Goal: Task Accomplishment & Management: Manage account settings

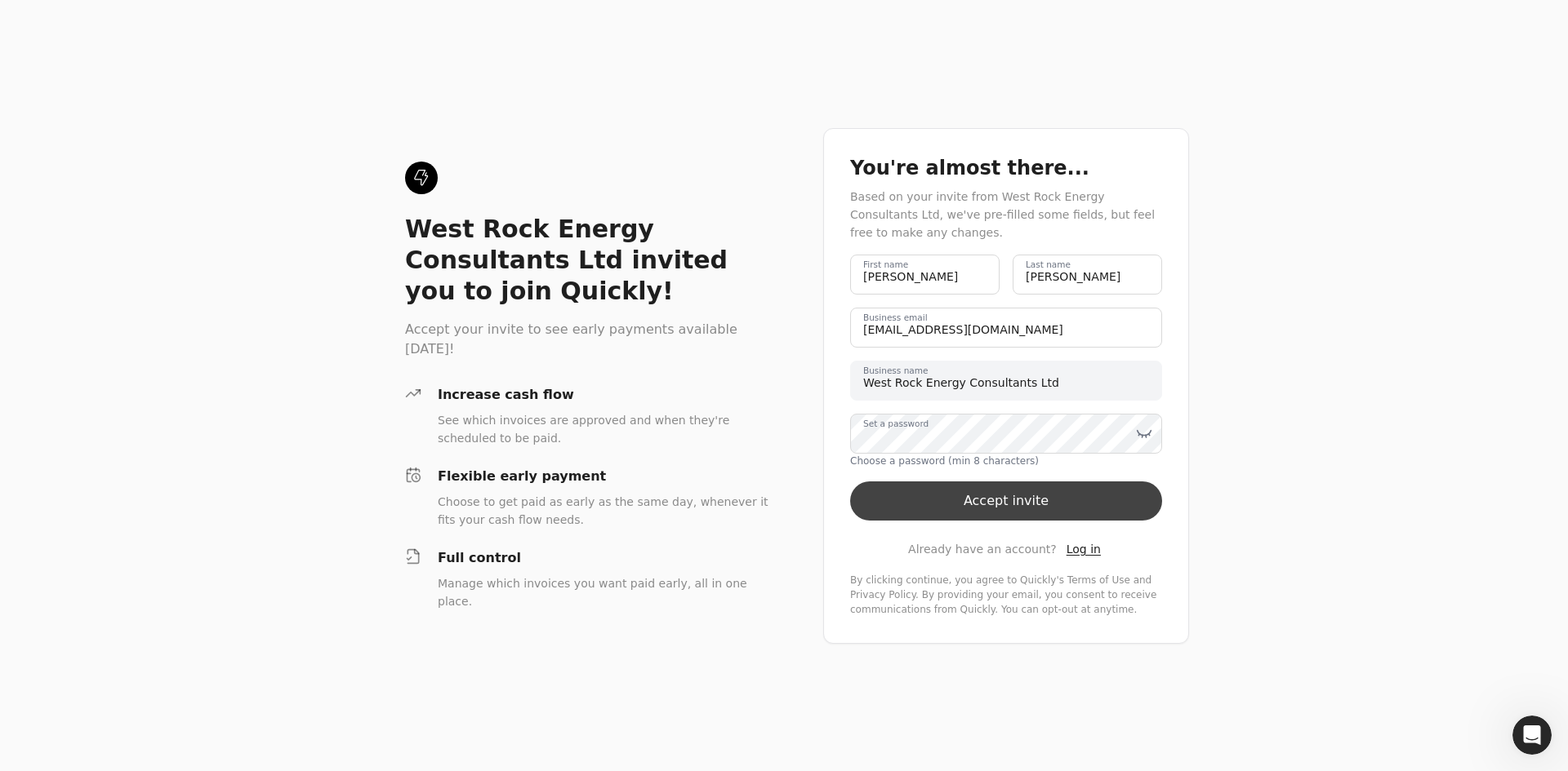
click at [1019, 503] on button "Accept invite" at bounding box center [1006, 501] width 312 height 39
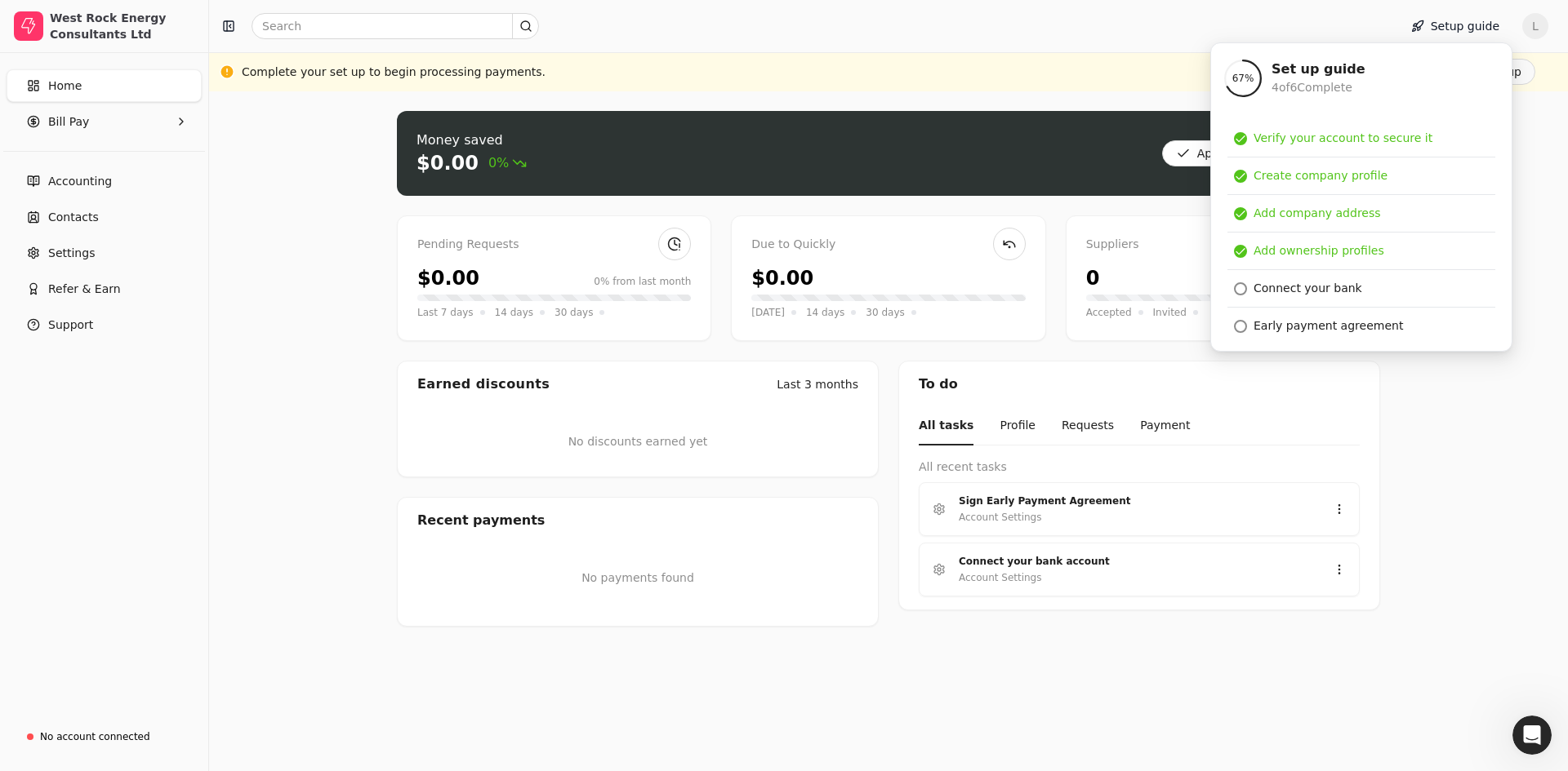
click at [1428, 549] on div "Money saved $0.00 0% Approve bills Pay Pending Requests $0.00 0% from last mont…" at bounding box center [888, 431] width 1359 height 679
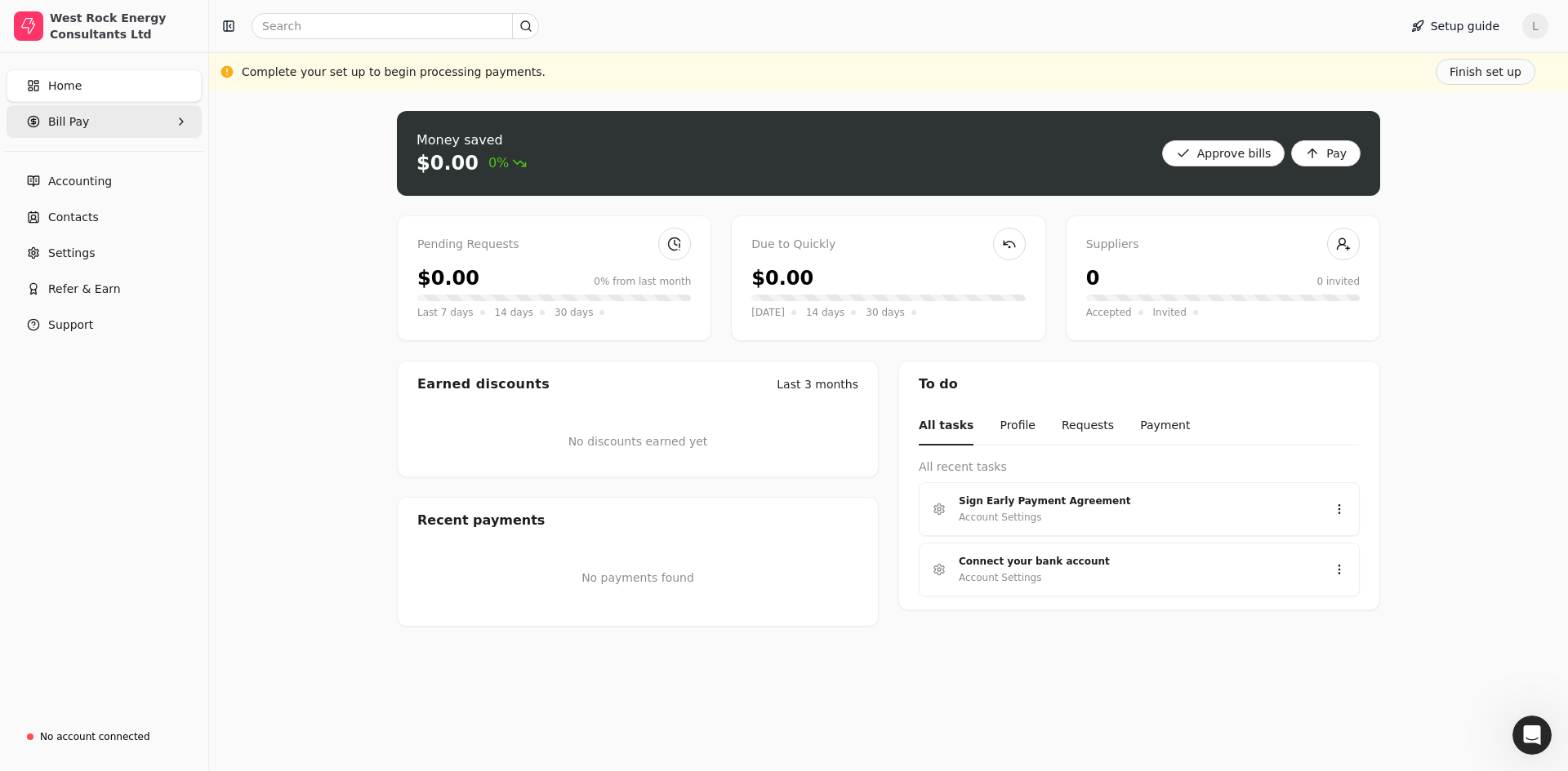
click at [145, 123] on Pay "Bill Pay" at bounding box center [104, 121] width 195 height 33
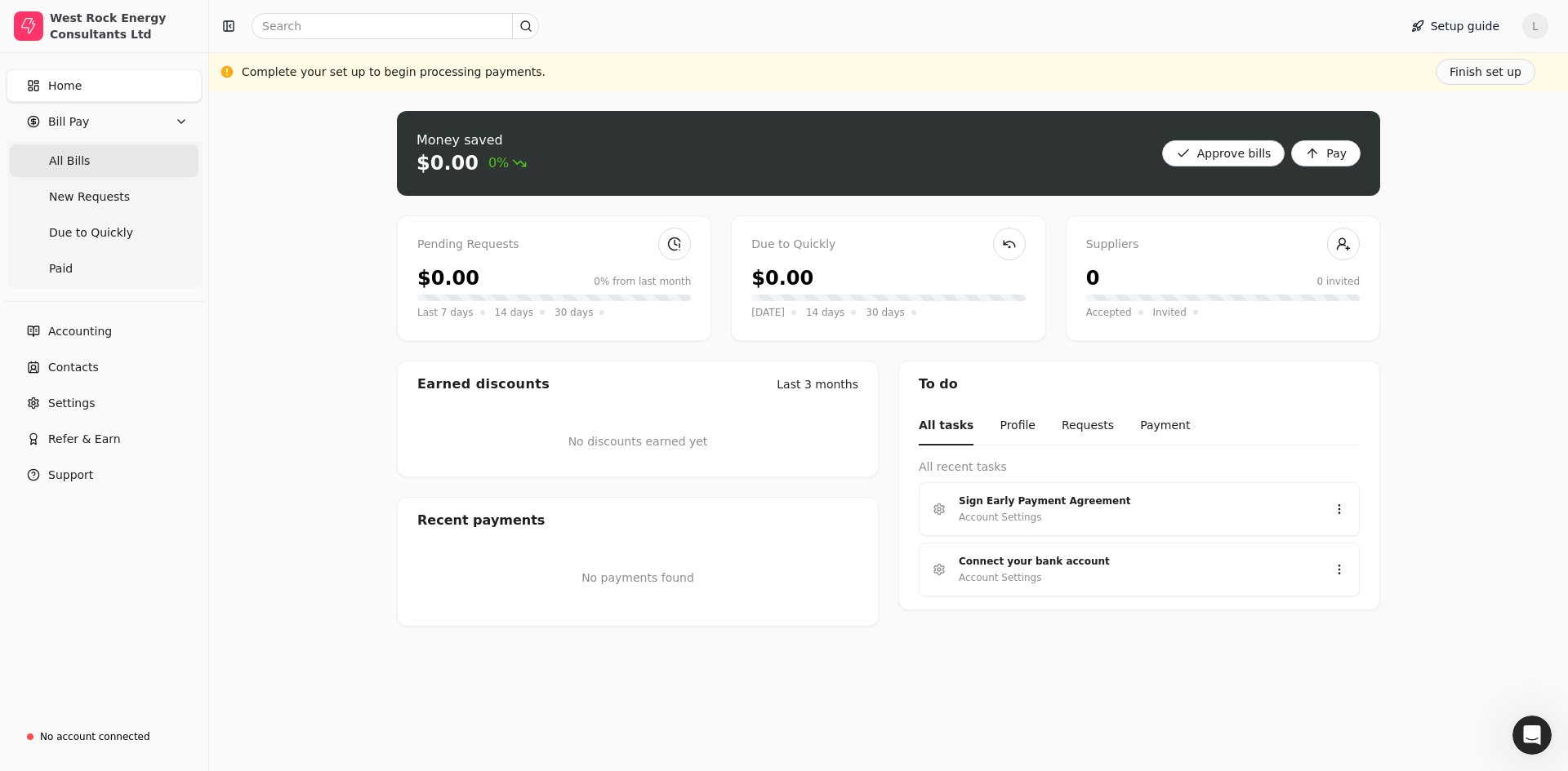
click at [119, 163] on Bills "All Bills" at bounding box center [104, 160] width 188 height 33
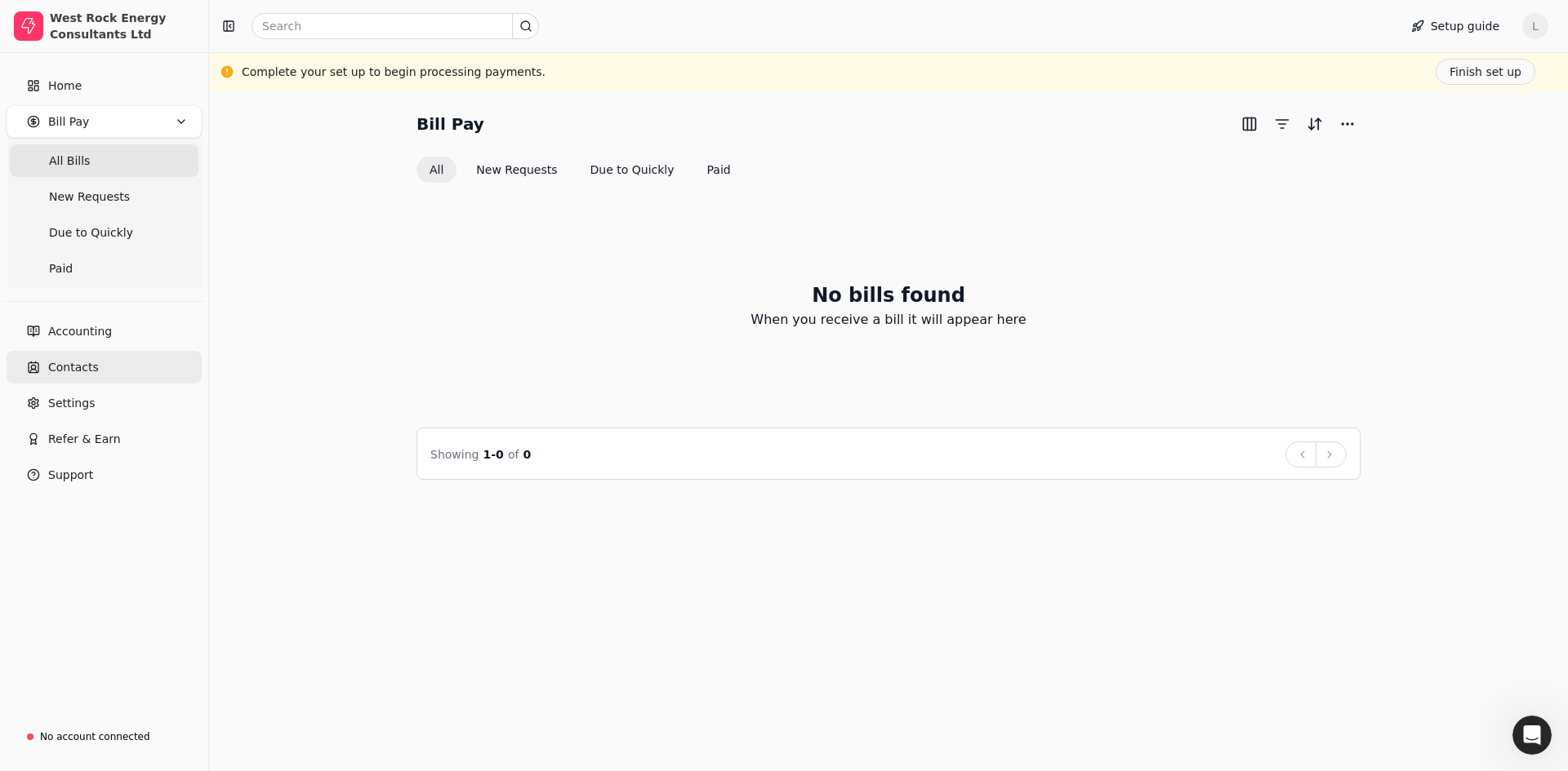
click at [90, 372] on span "Contacts" at bounding box center [73, 368] width 51 height 18
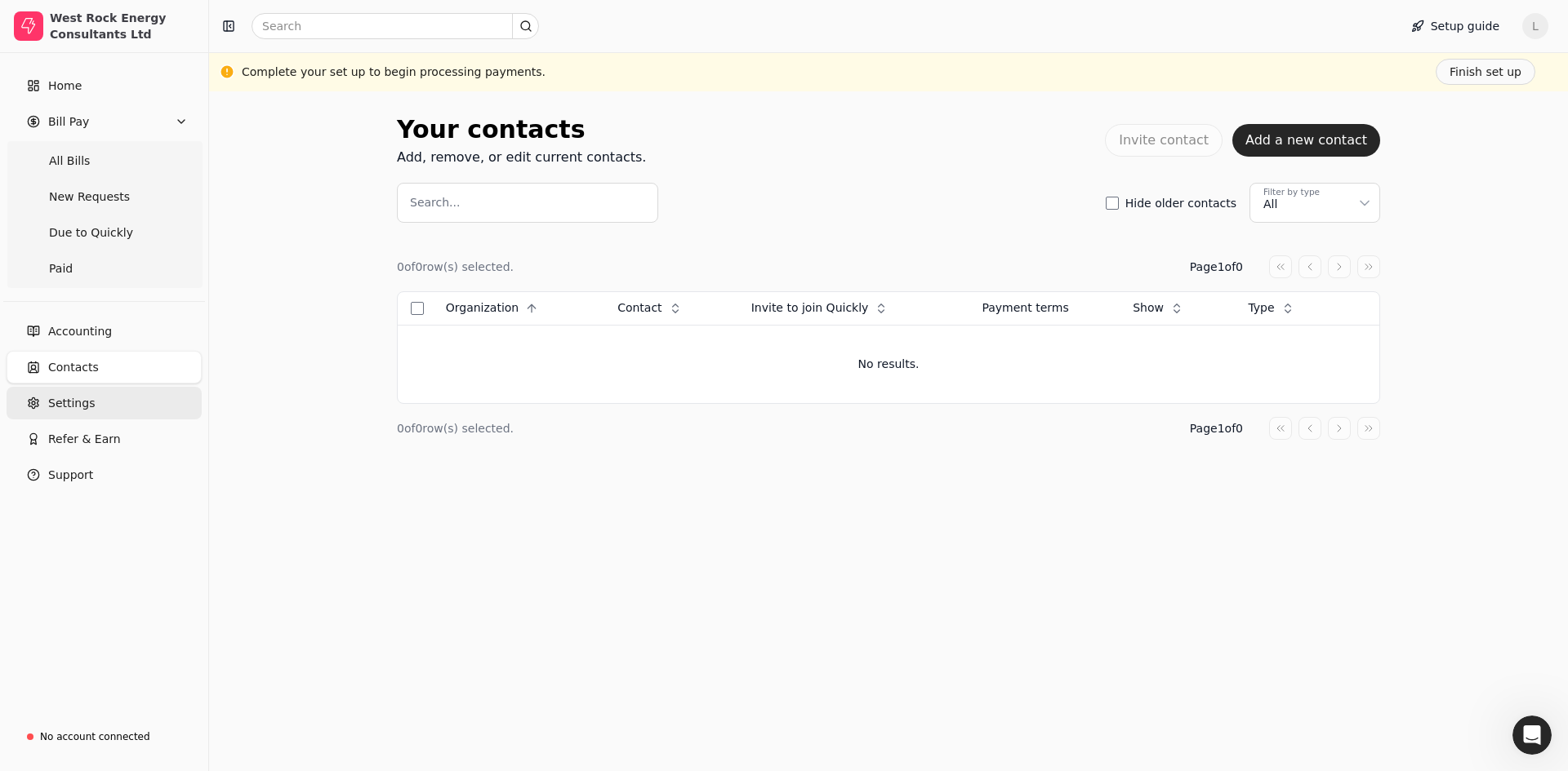
click at [78, 405] on span "Settings" at bounding box center [72, 403] width 47 height 18
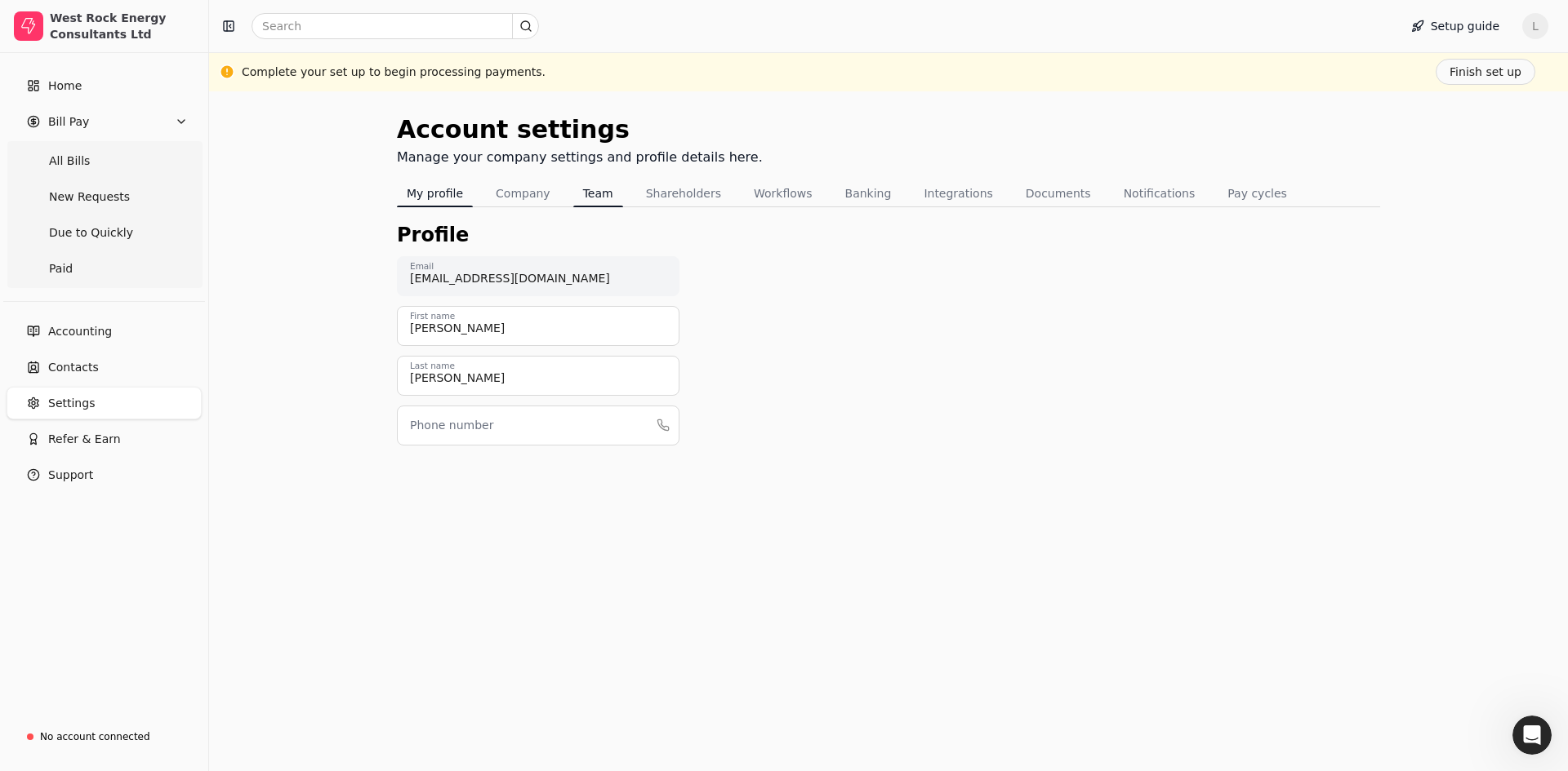
click at [592, 194] on button "Team" at bounding box center [598, 193] width 50 height 26
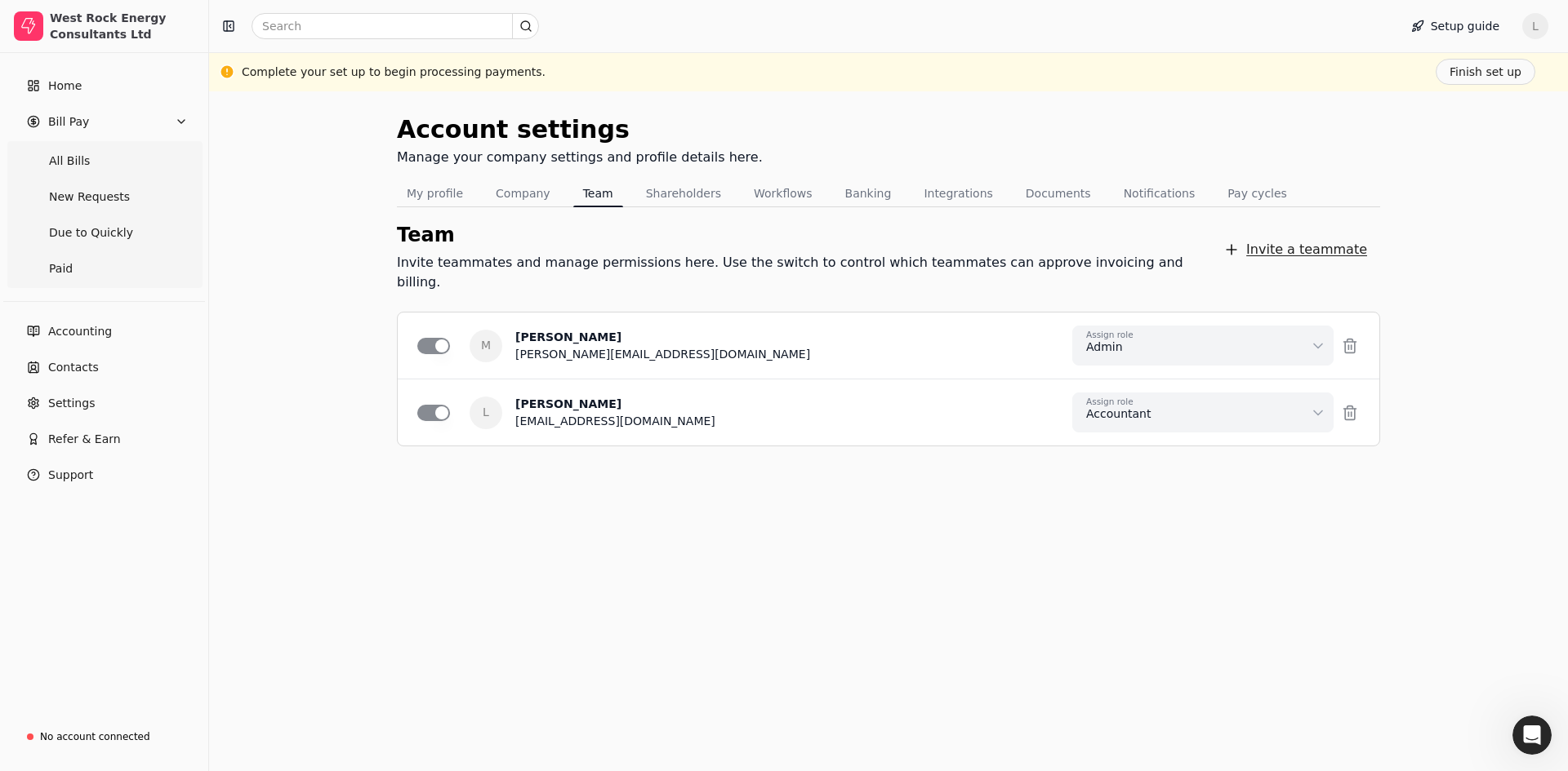
click at [1299, 240] on button "Invite a teammate" at bounding box center [1295, 249] width 170 height 33
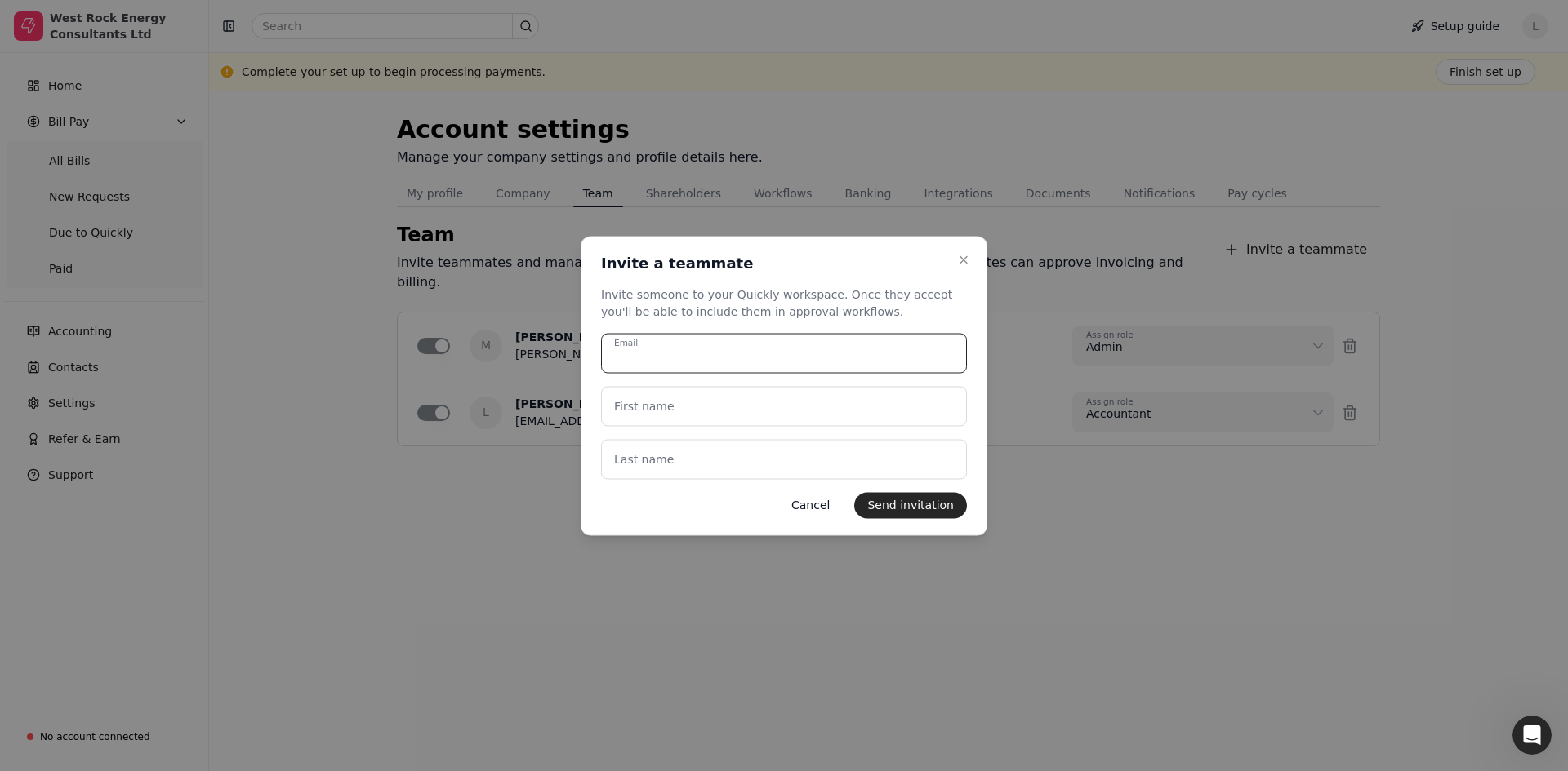
click at [652, 358] on input "Email" at bounding box center [784, 353] width 366 height 40
type input "[PERSON_NAME][EMAIL_ADDRESS][DOMAIN_NAME]"
type name "[PERSON_NAME]"
click at [921, 503] on button "Send invitation" at bounding box center [910, 504] width 113 height 26
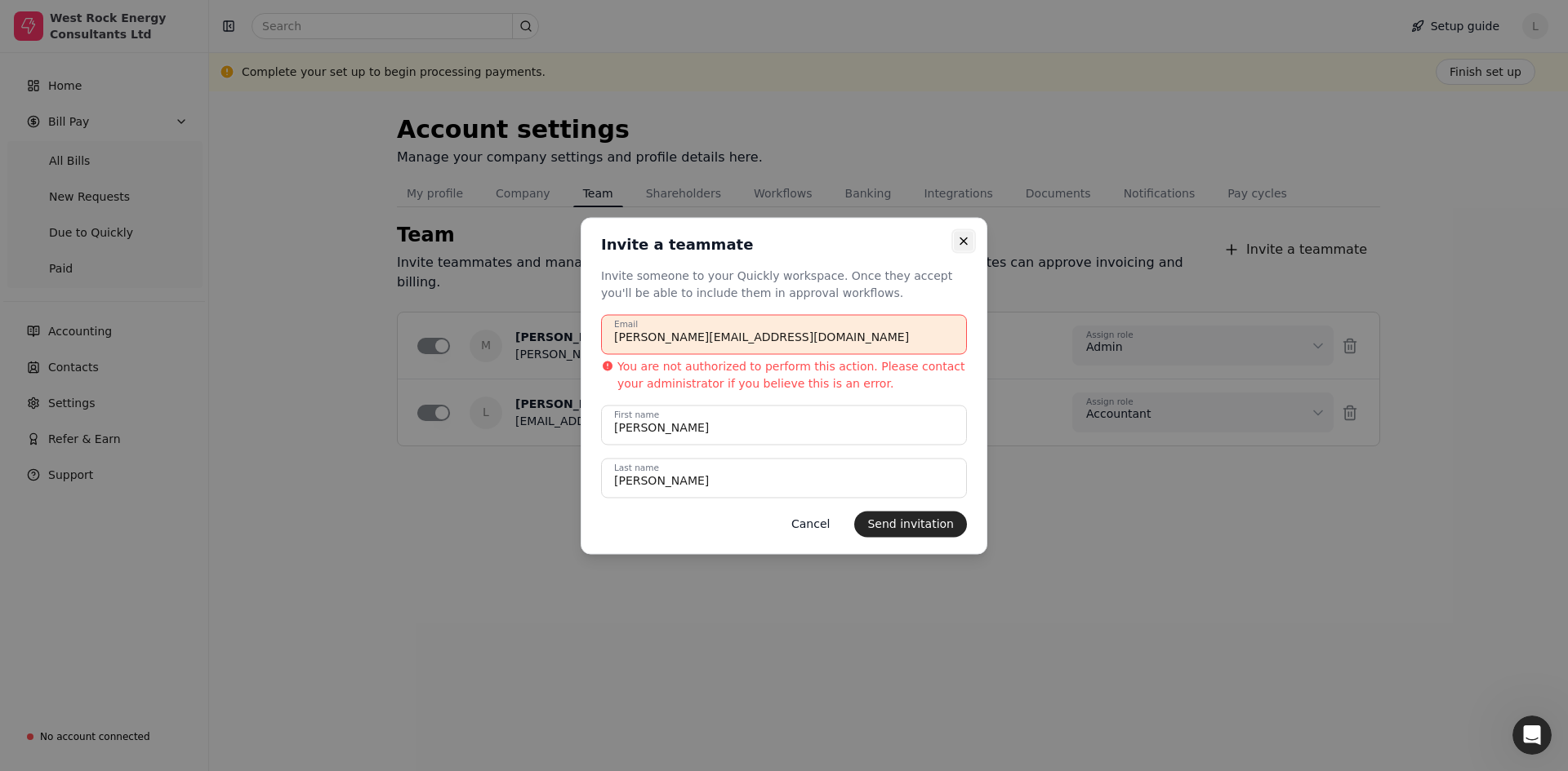
click at [962, 240] on icon "button" at bounding box center [963, 241] width 7 height 7
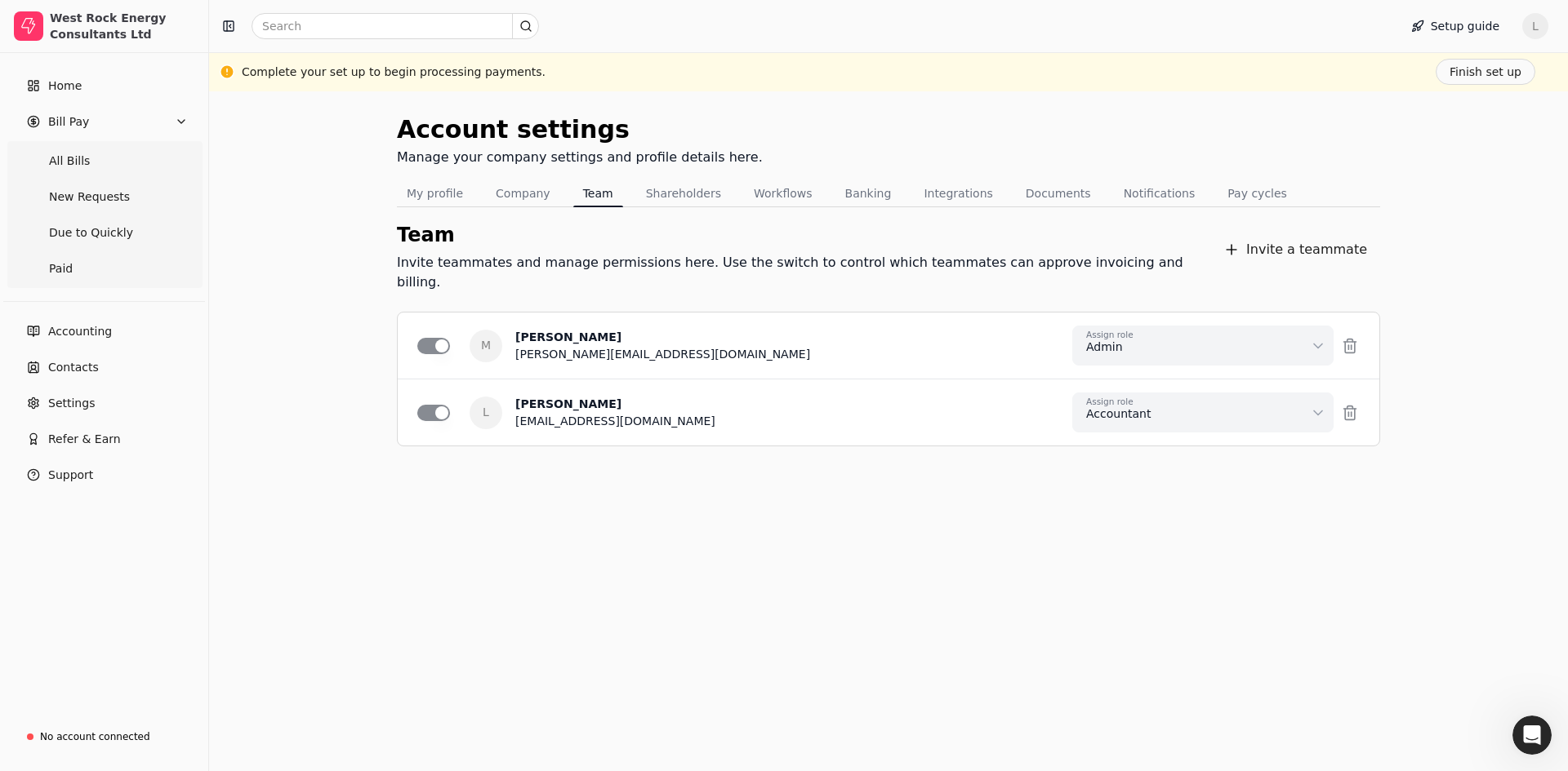
click at [670, 703] on div "Account settings Manage your company settings and profile details here. My prof…" at bounding box center [888, 431] width 1359 height 679
click at [525, 193] on button "Company" at bounding box center [522, 193] width 74 height 26
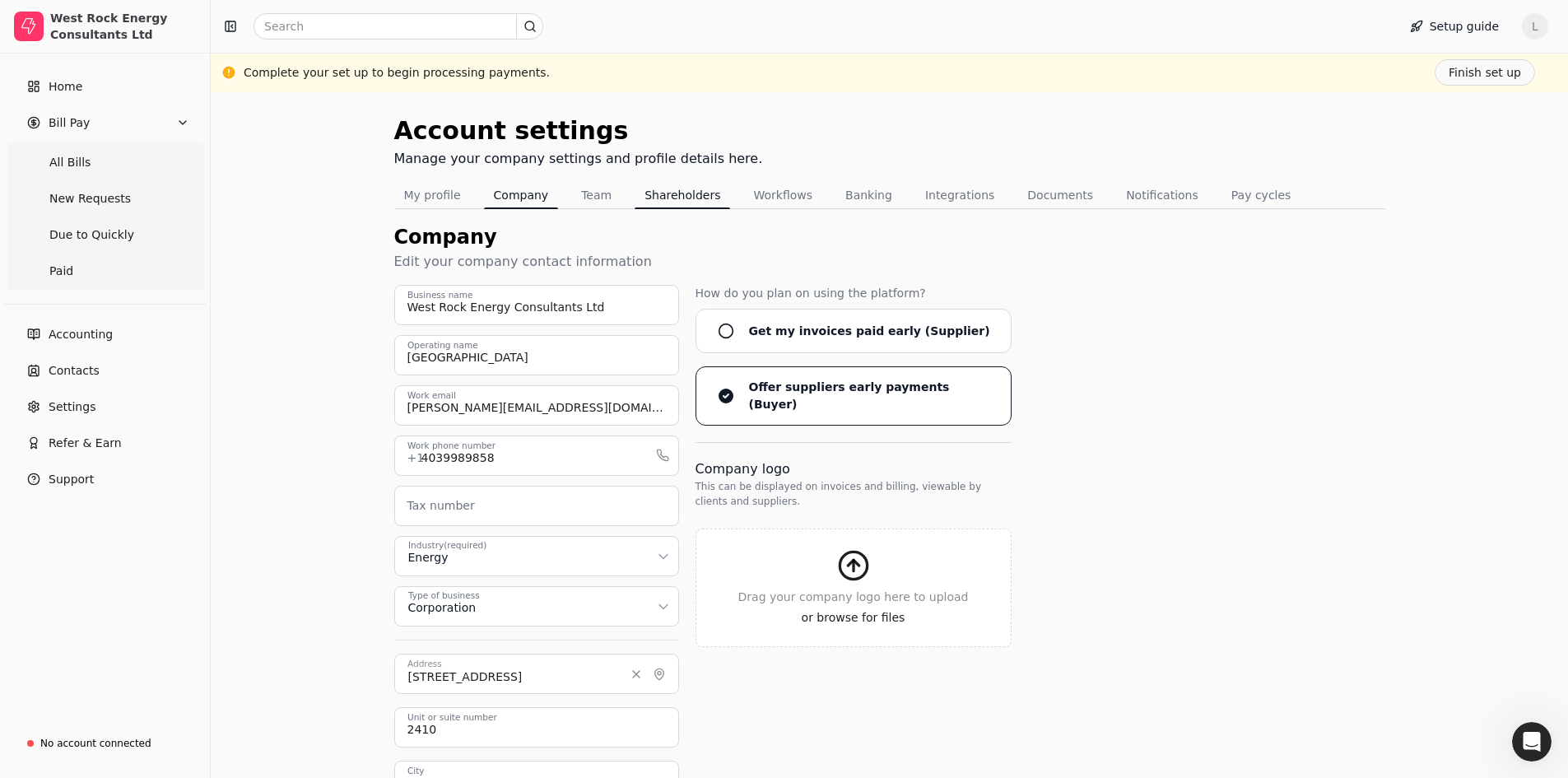
click at [694, 196] on button "Shareholders" at bounding box center [683, 194] width 96 height 26
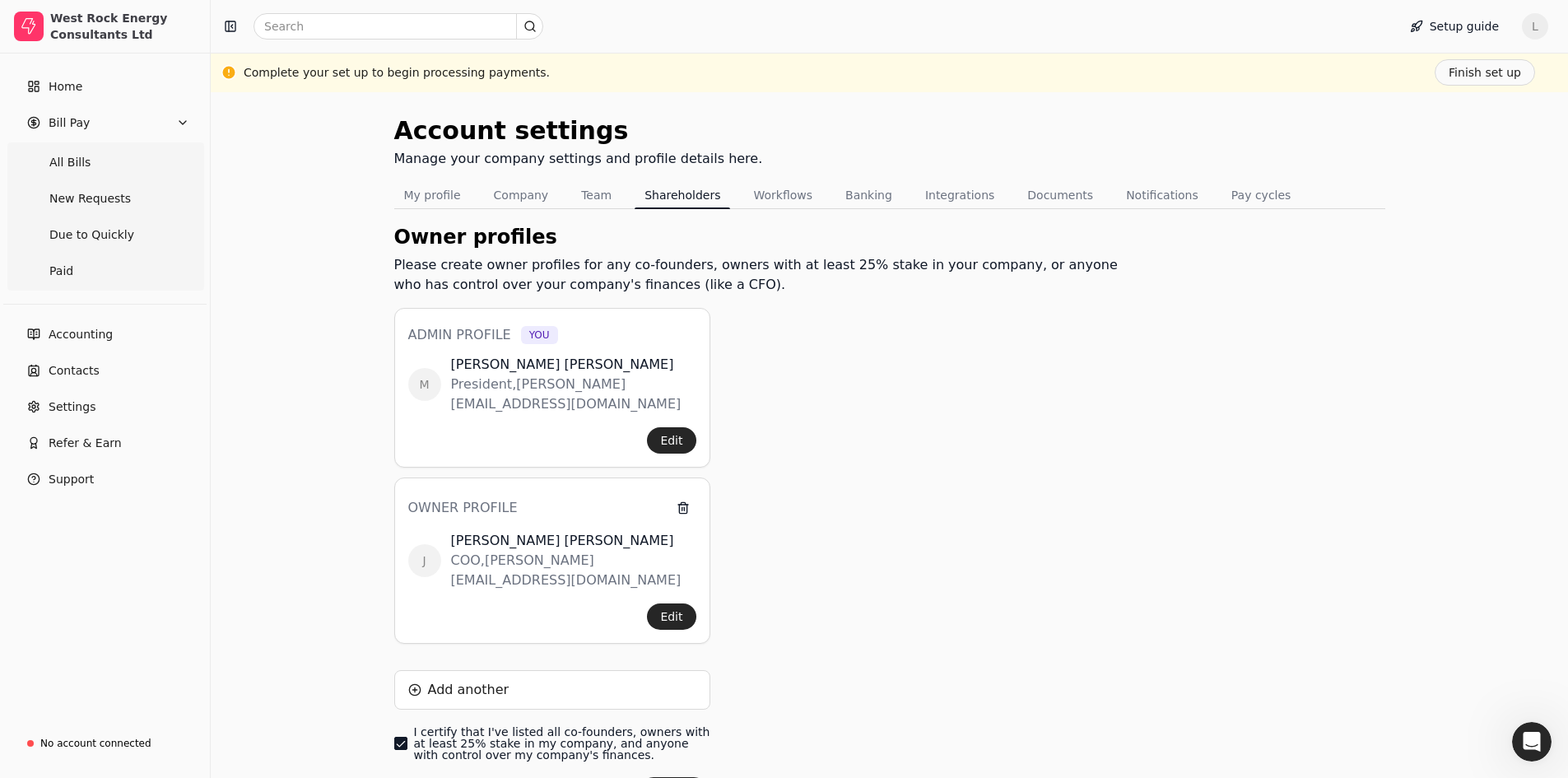
scroll to position [71, 0]
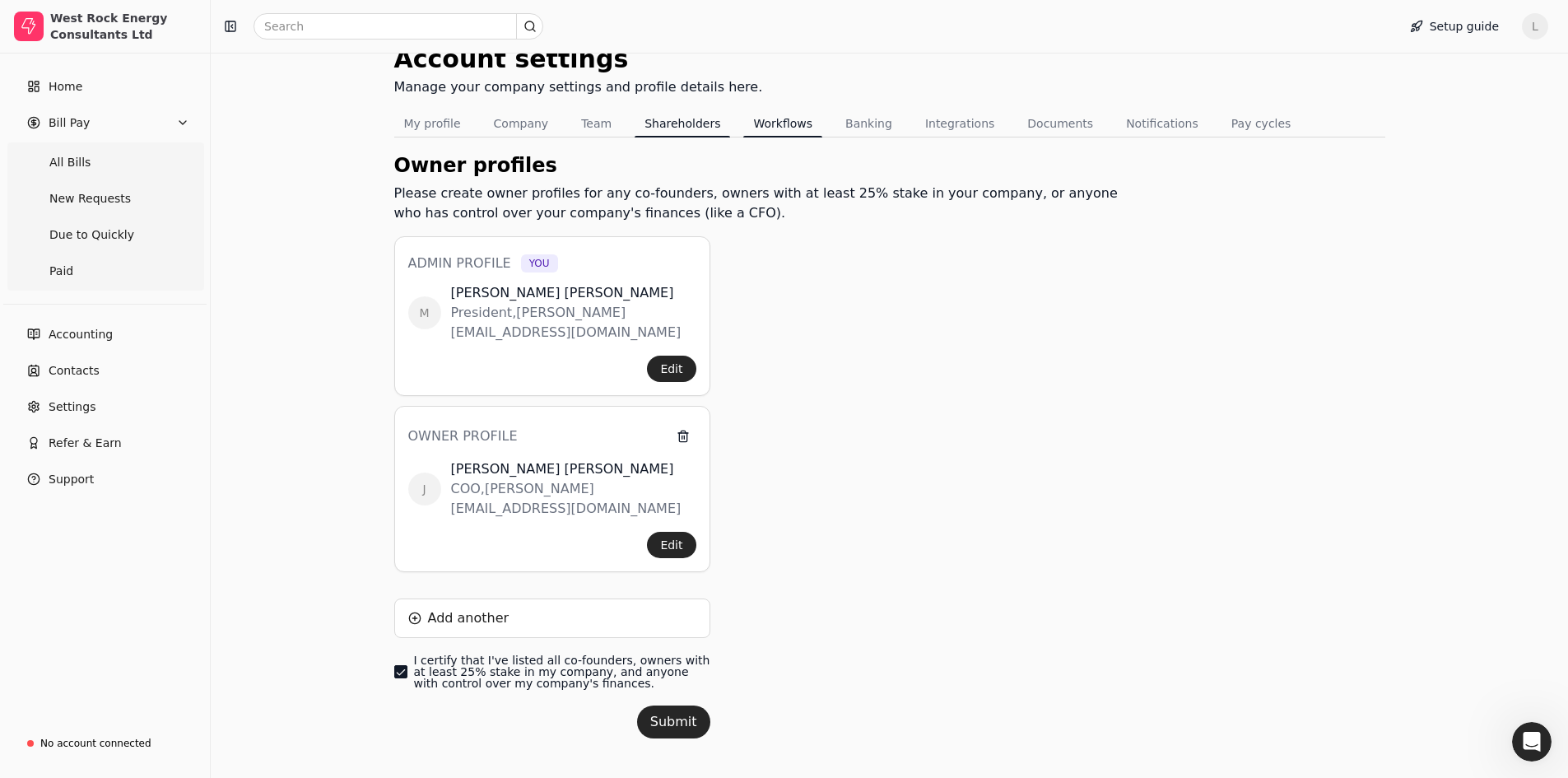
click at [756, 130] on button "Workflows" at bounding box center [783, 123] width 79 height 26
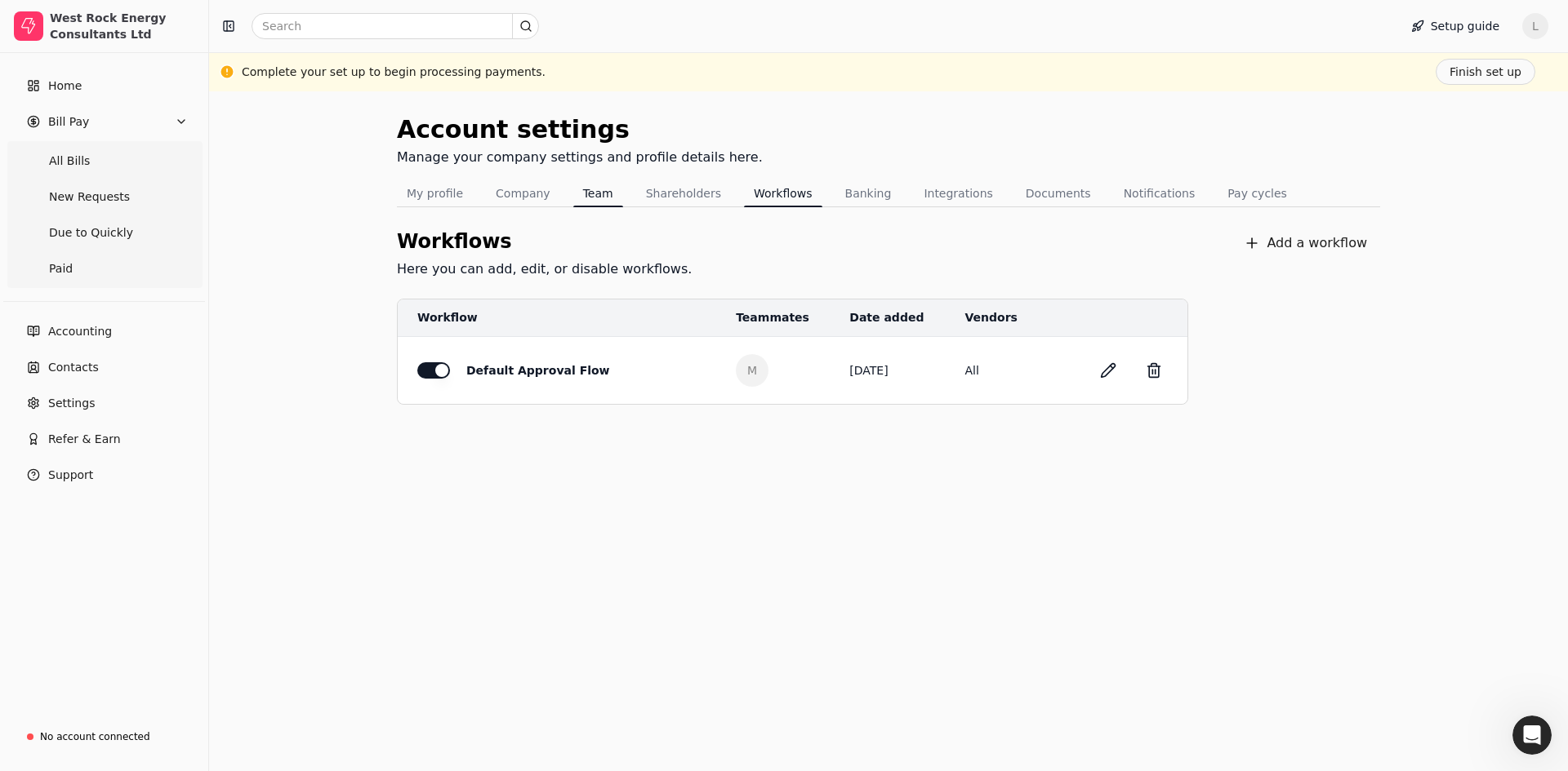
click at [588, 196] on button "Team" at bounding box center [598, 193] width 50 height 26
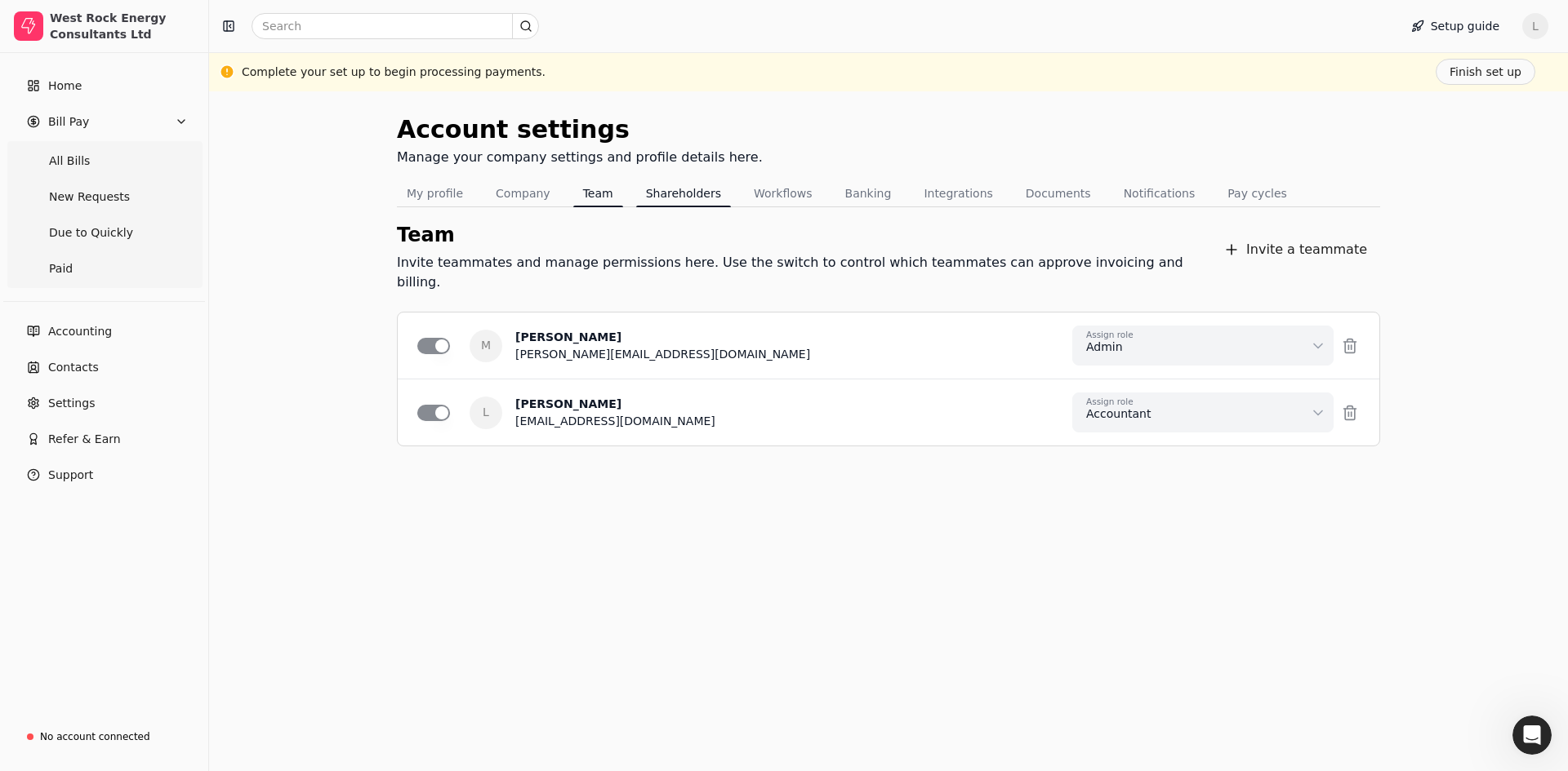
click at [673, 198] on button "Shareholders" at bounding box center [684, 193] width 95 height 26
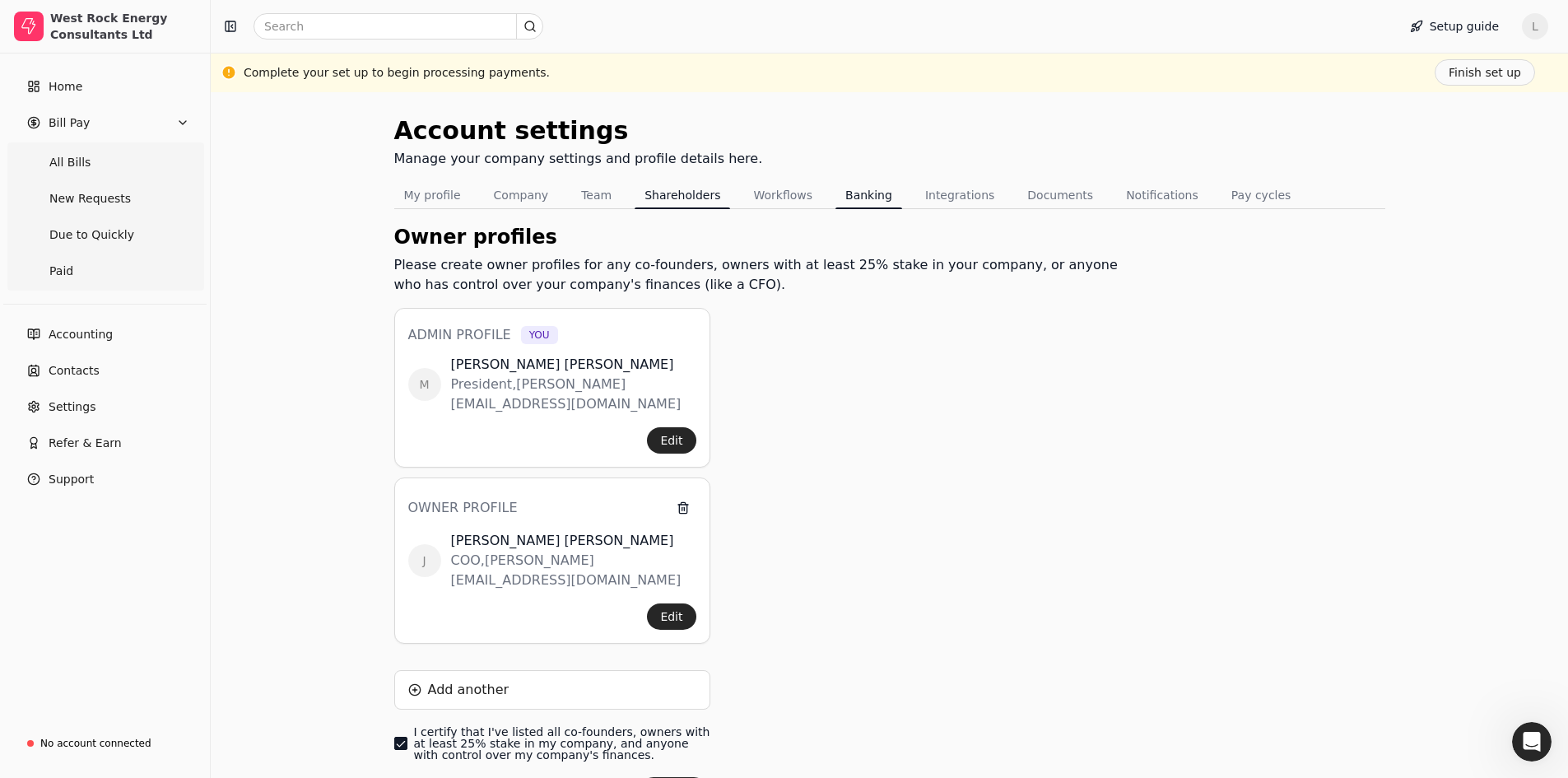
click at [845, 198] on button "Banking" at bounding box center [868, 194] width 66 height 26
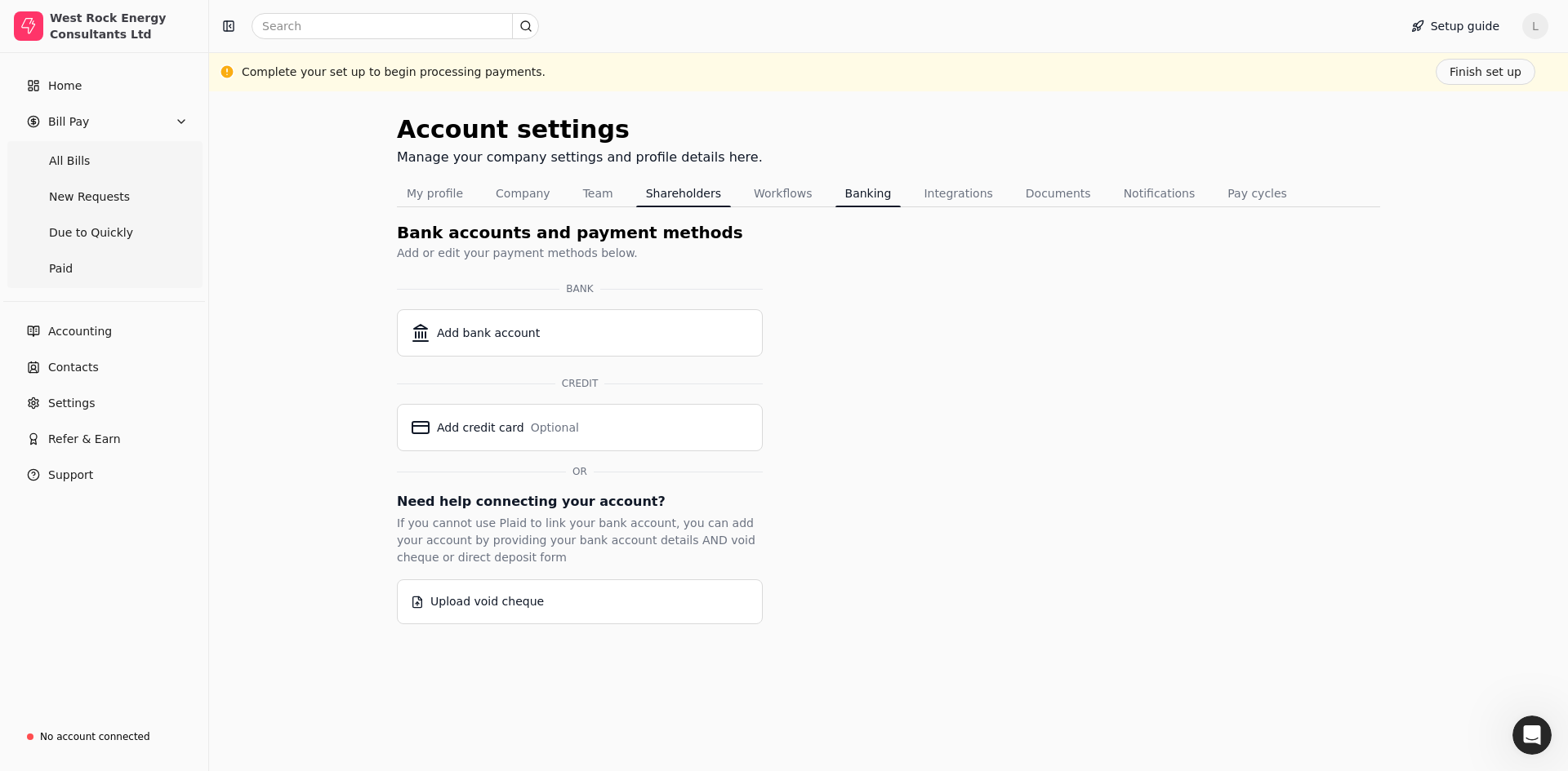
click at [676, 195] on button "Shareholders" at bounding box center [684, 193] width 95 height 26
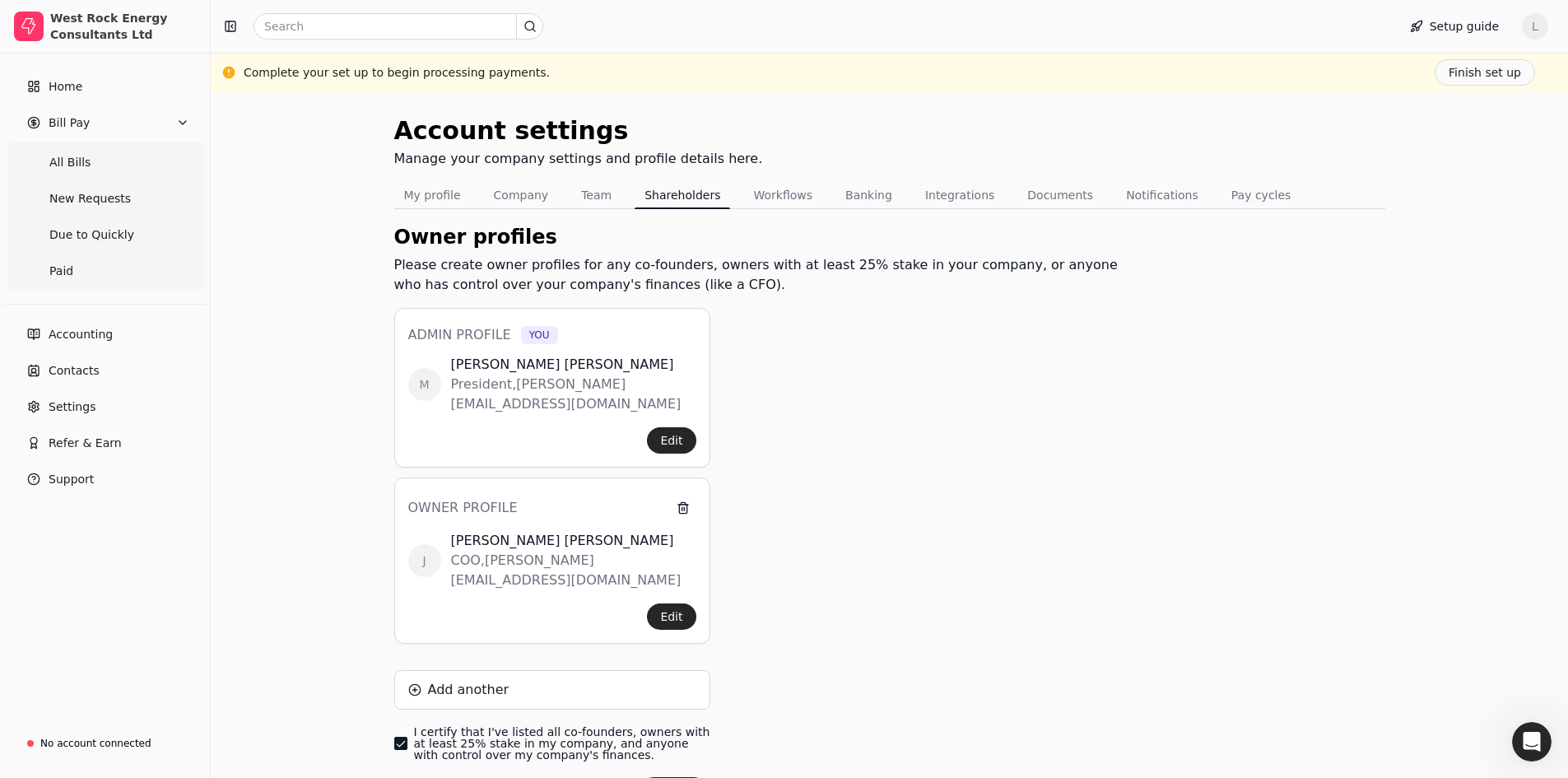
click at [1281, 506] on div "Account settings Manage your company settings and profile details here. My prof…" at bounding box center [890, 480] width 991 height 738
click at [425, 195] on button "My profile" at bounding box center [432, 194] width 77 height 26
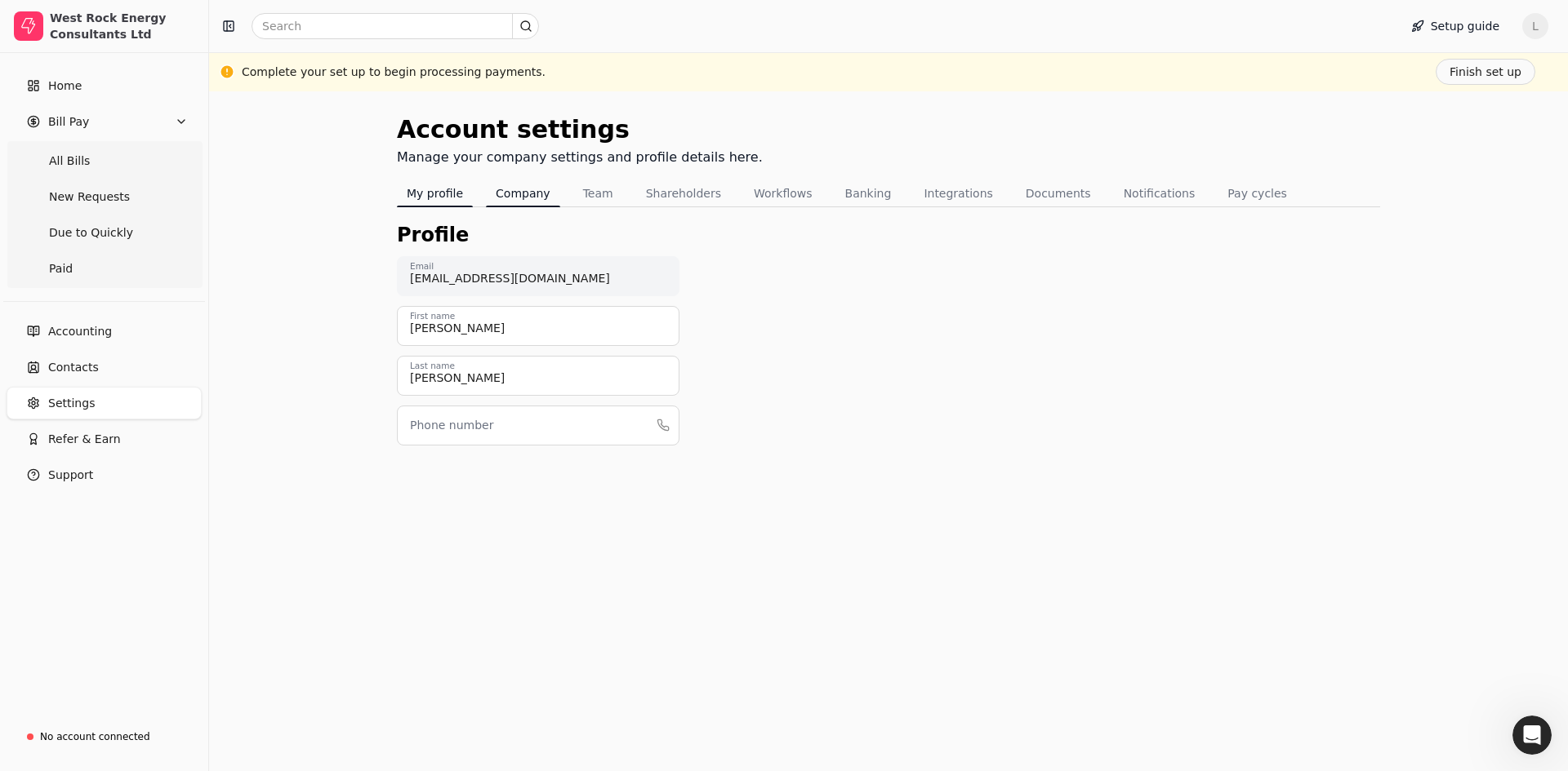
click at [515, 193] on button "Company" at bounding box center [522, 193] width 74 height 26
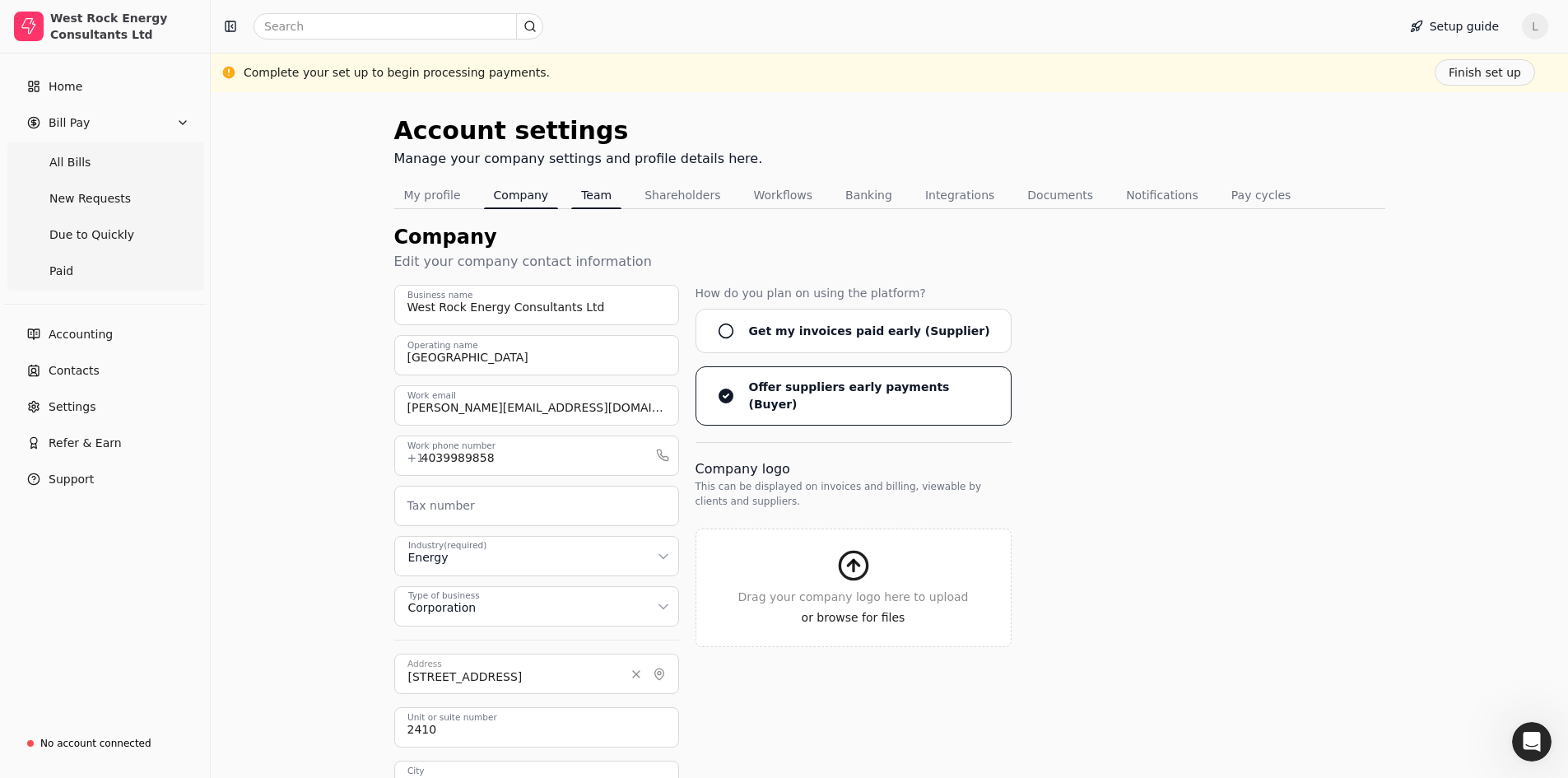
click at [599, 193] on button "Team" at bounding box center [596, 194] width 50 height 26
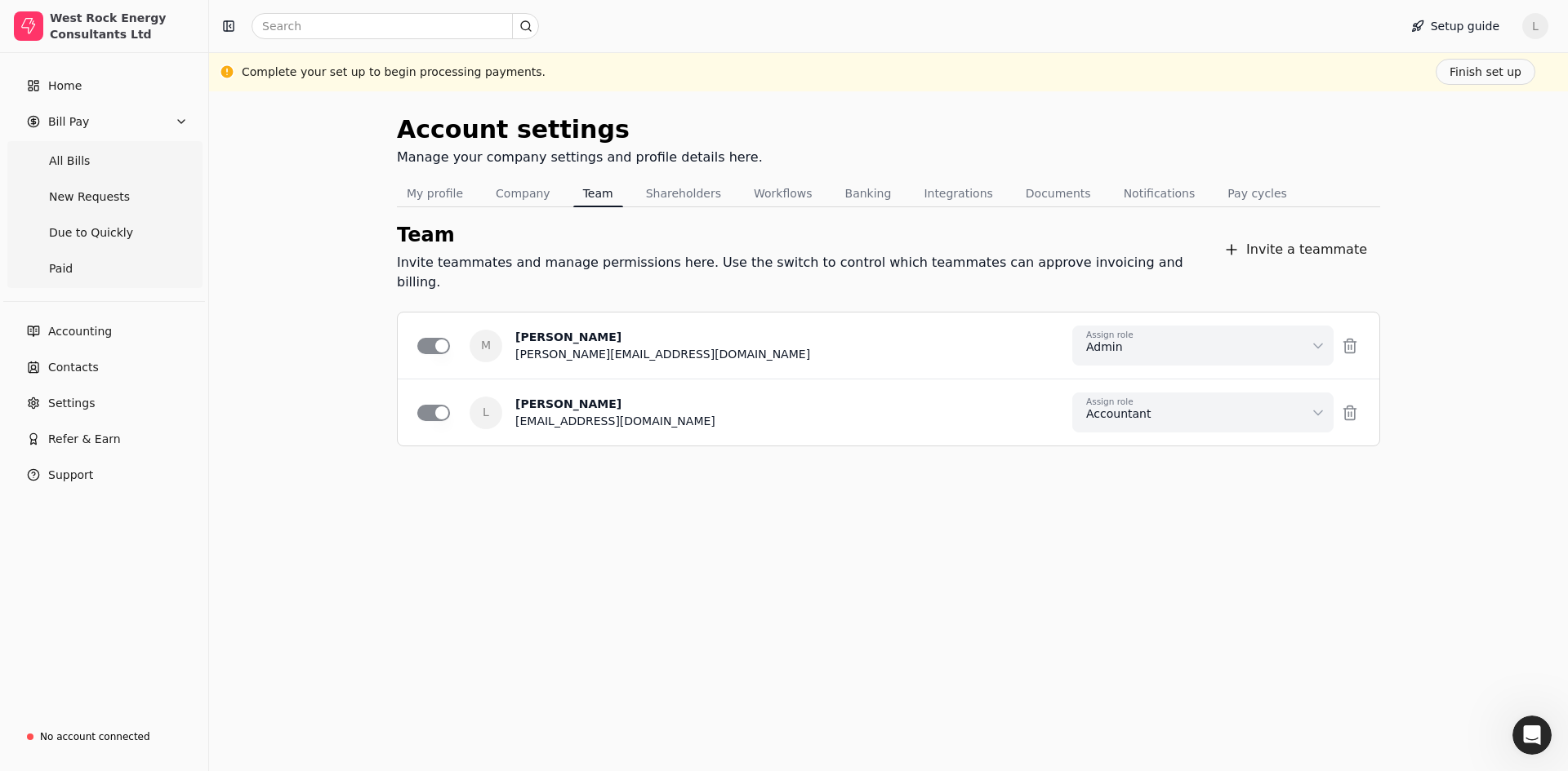
click at [1176, 584] on div "Account settings Manage your company settings and profile details here. My prof…" at bounding box center [888, 431] width 1359 height 679
click at [524, 193] on button "Company" at bounding box center [522, 193] width 74 height 26
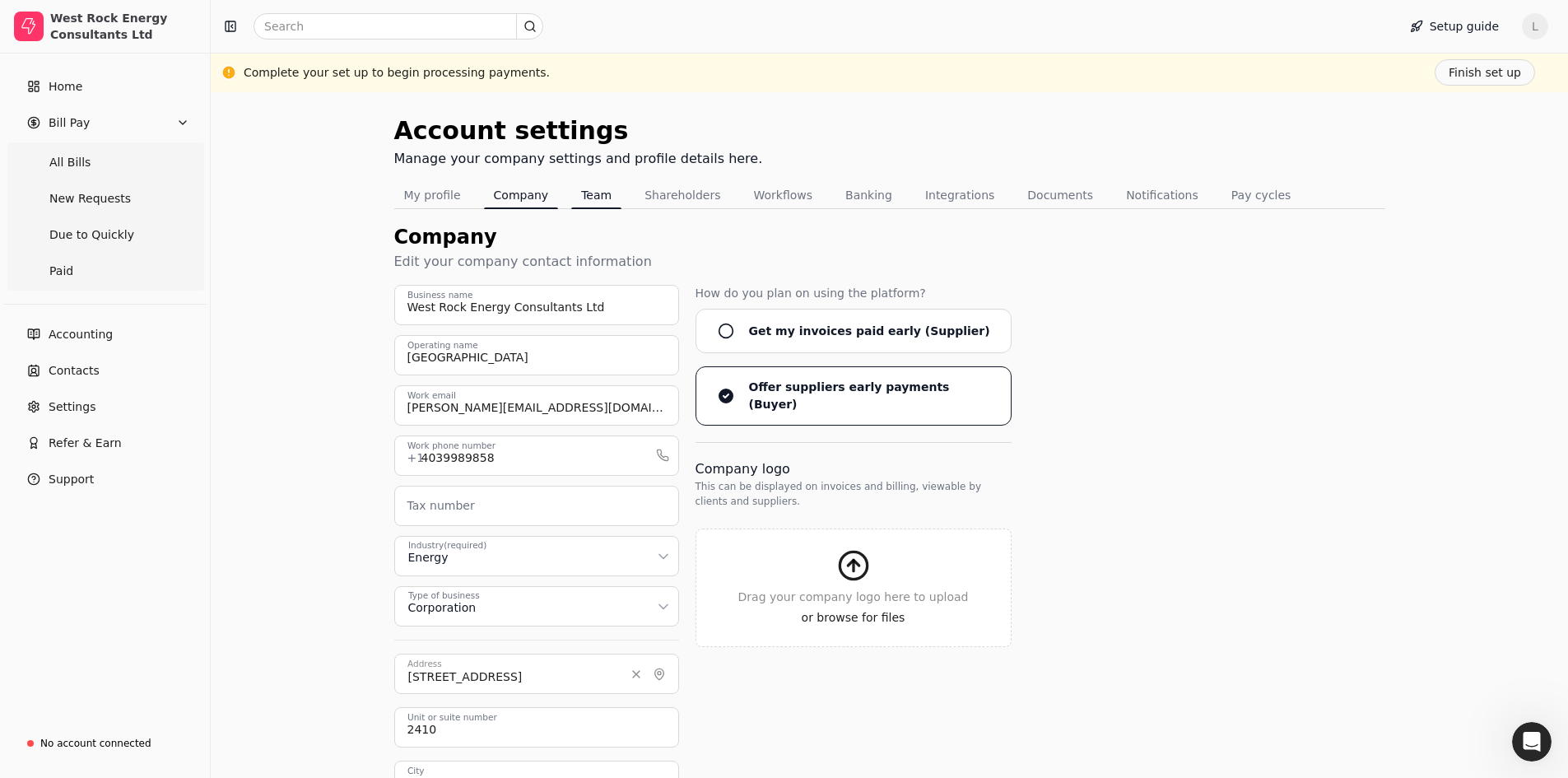
click at [595, 202] on button "Team" at bounding box center [596, 194] width 50 height 26
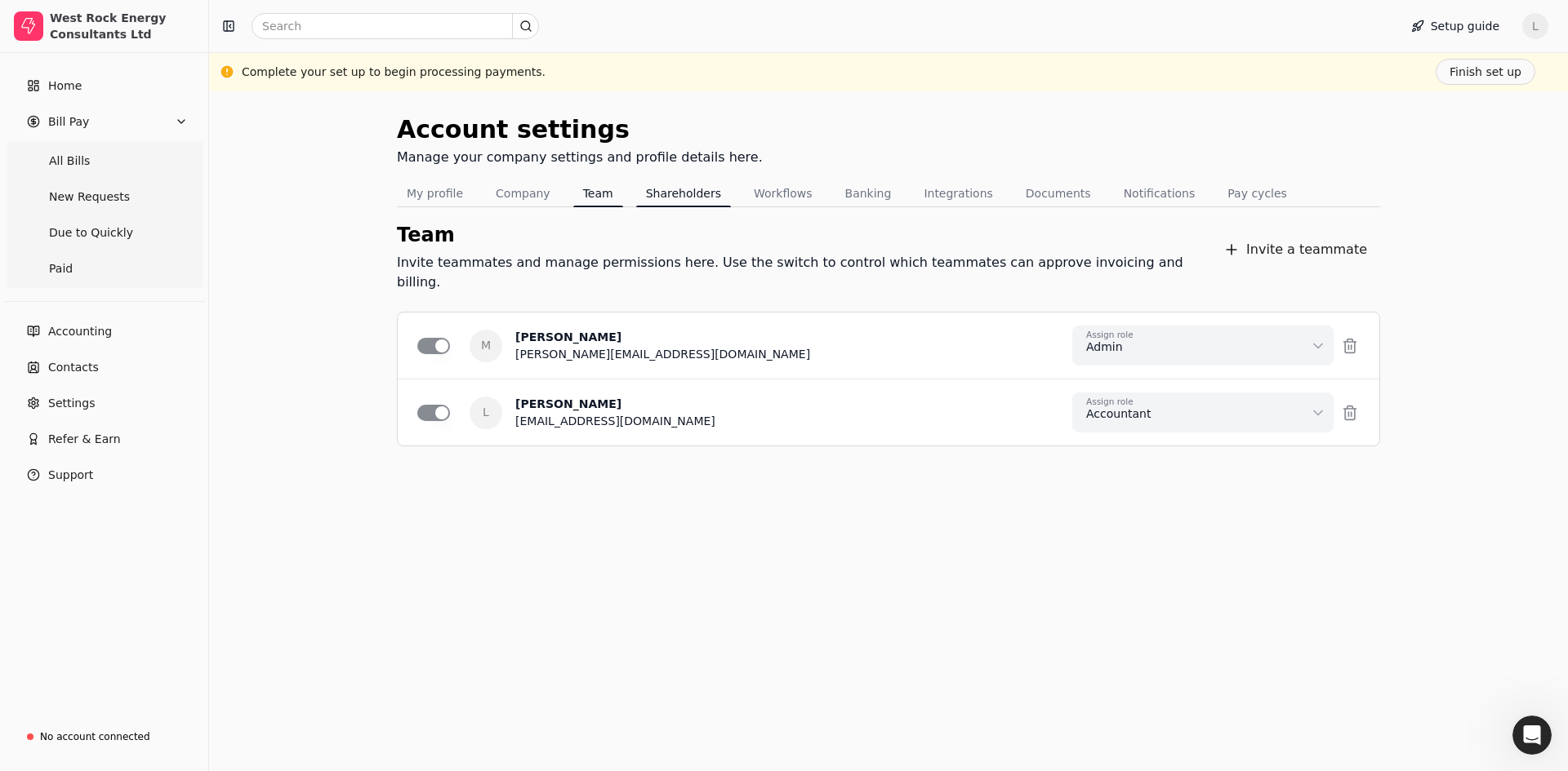
click at [658, 189] on button "Shareholders" at bounding box center [684, 193] width 95 height 26
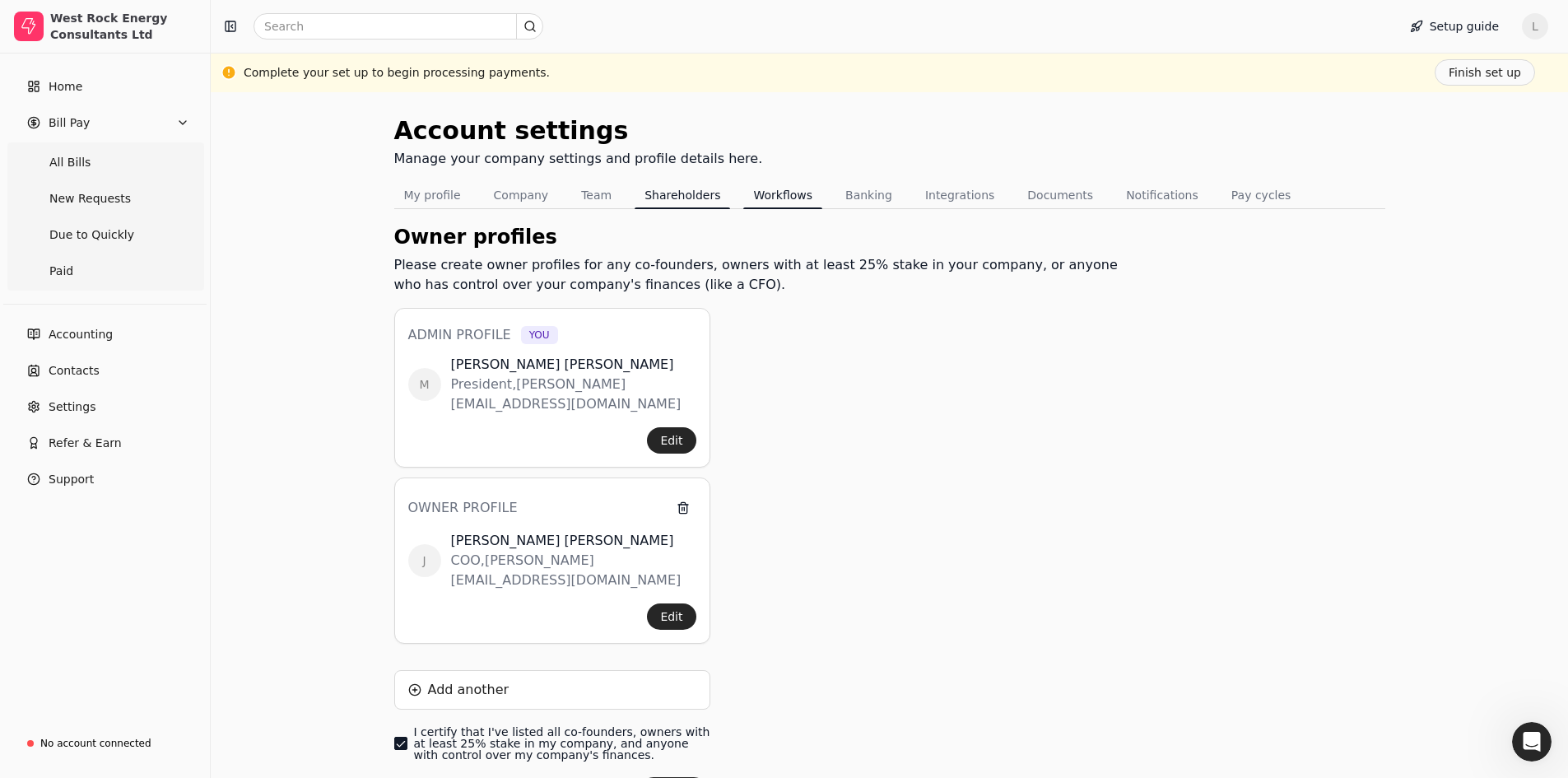
click at [779, 193] on button "Workflows" at bounding box center [783, 194] width 79 height 26
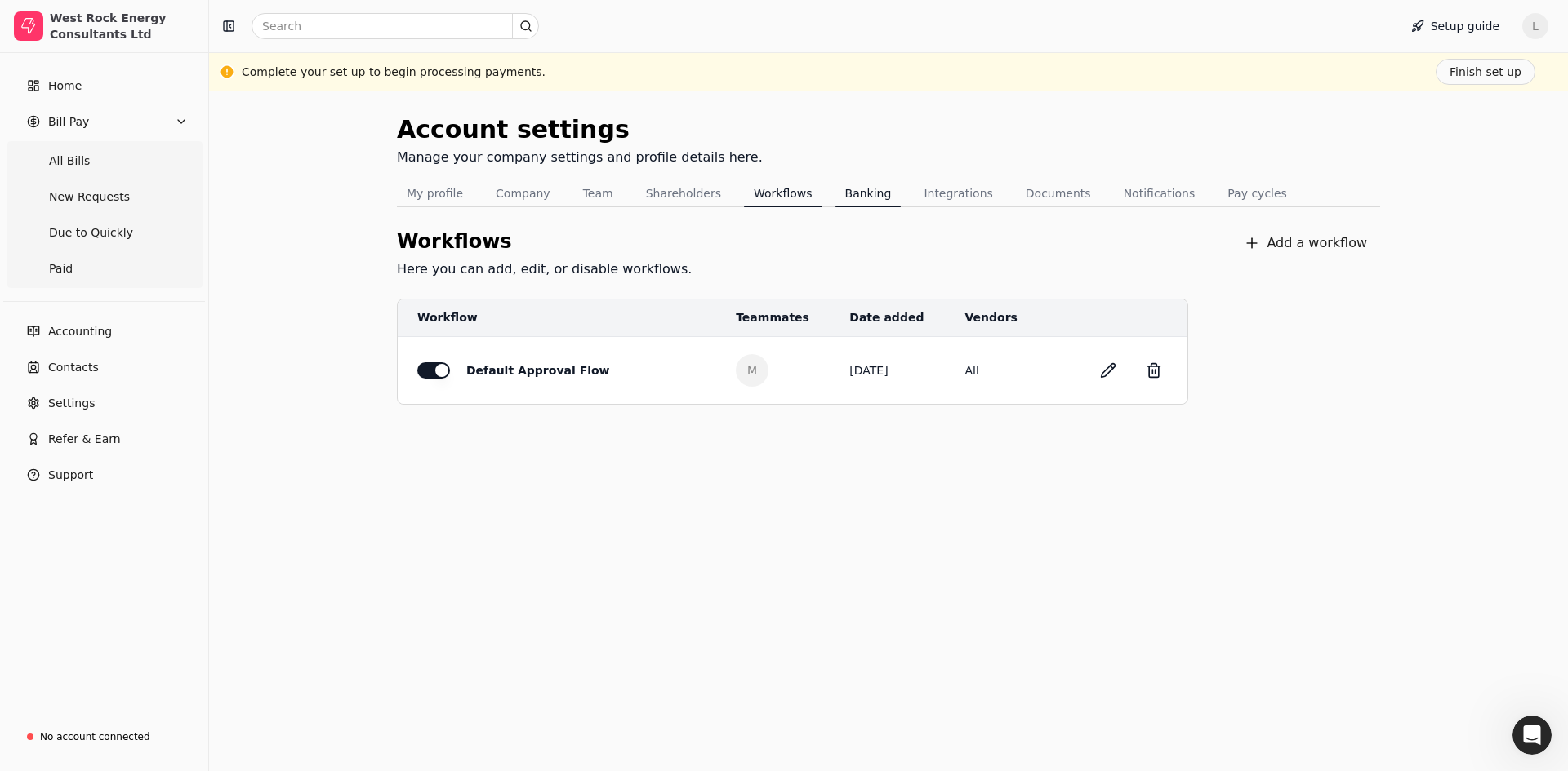
click at [855, 190] on button "Banking" at bounding box center [867, 193] width 66 height 26
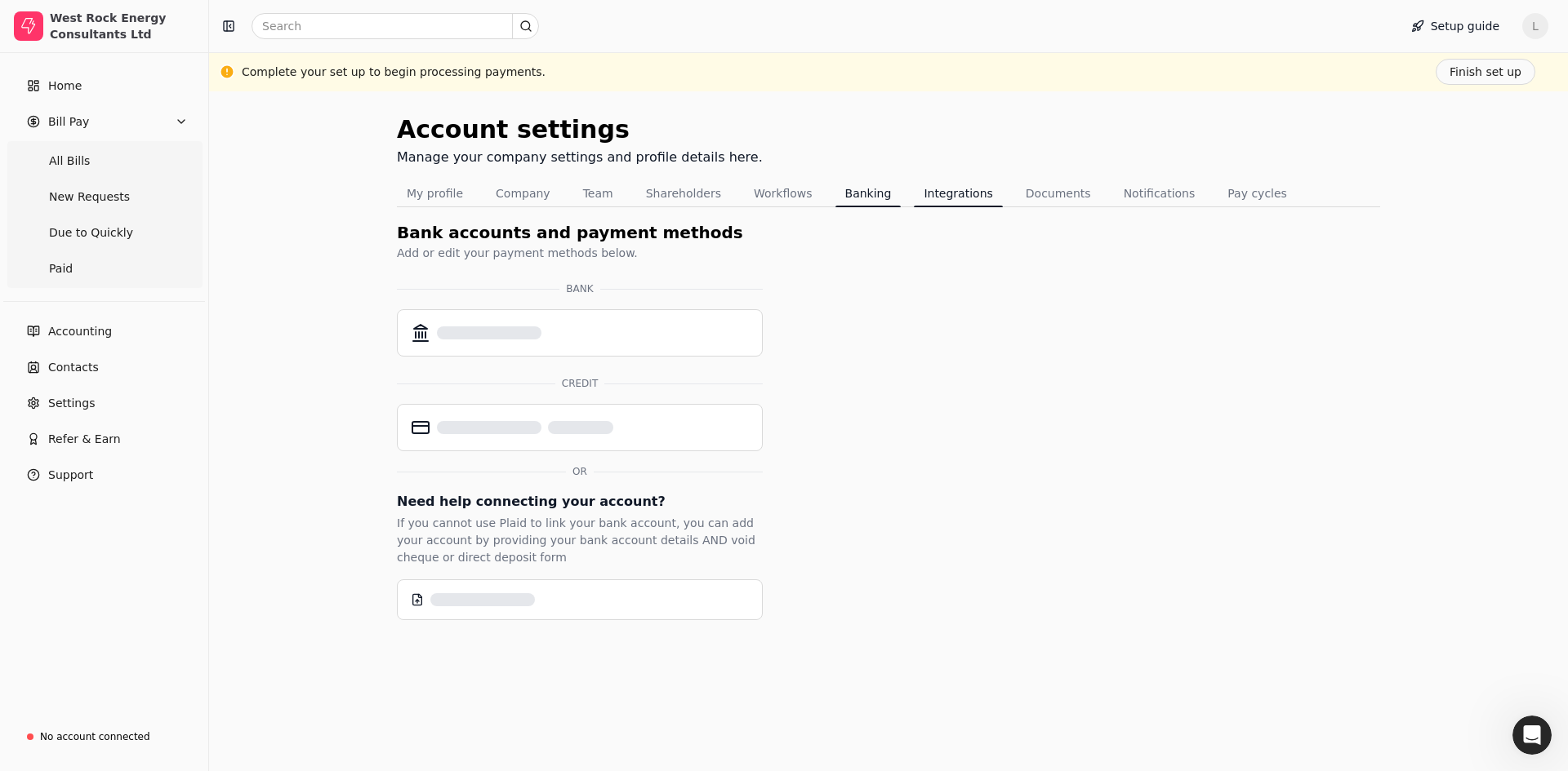
click at [938, 189] on button "Integrations" at bounding box center [957, 193] width 88 height 26
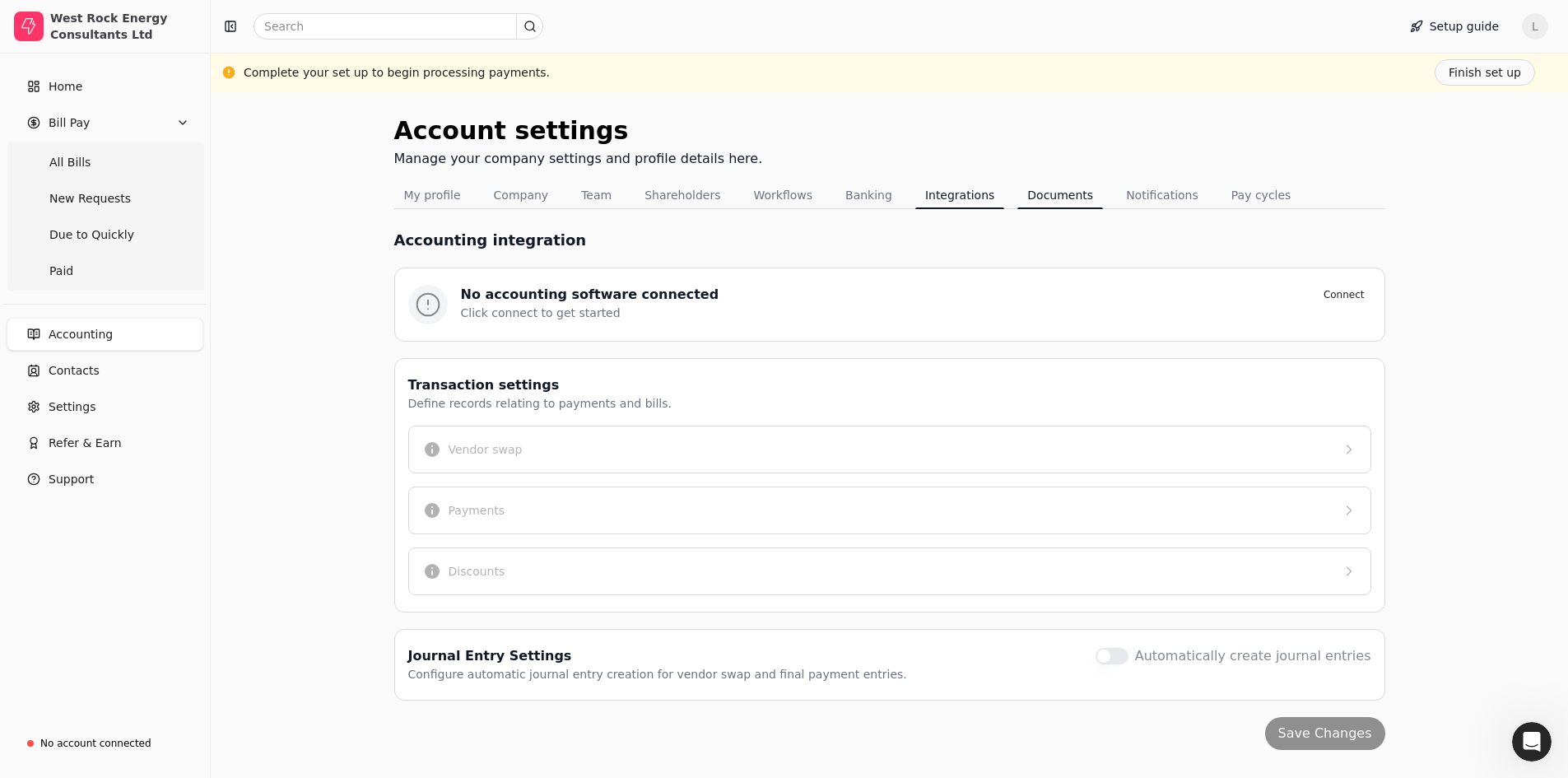
click at [1046, 194] on button "Documents" at bounding box center [1060, 194] width 86 height 26
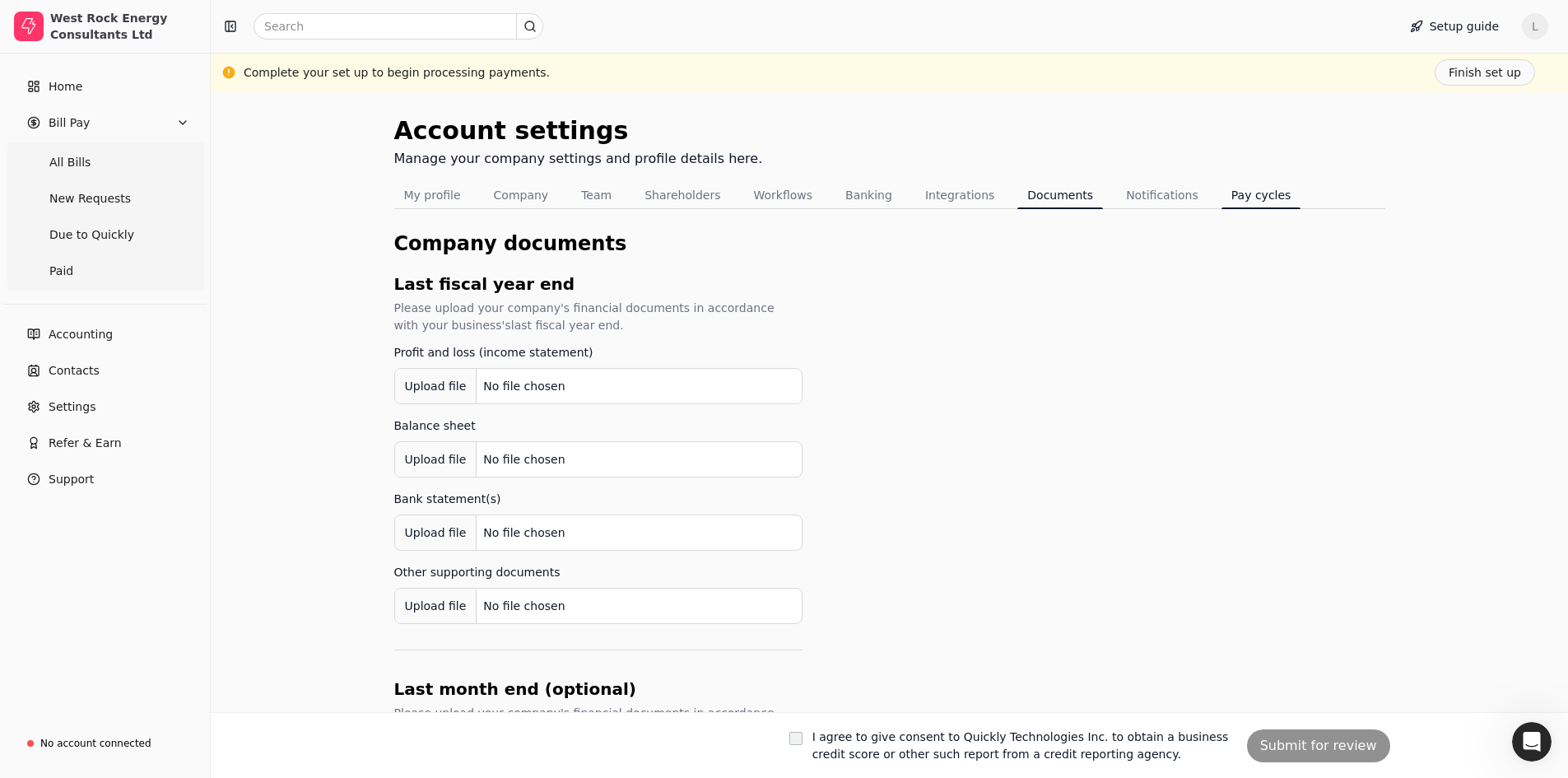
click at [1222, 191] on button "Pay cycles" at bounding box center [1261, 194] width 80 height 26
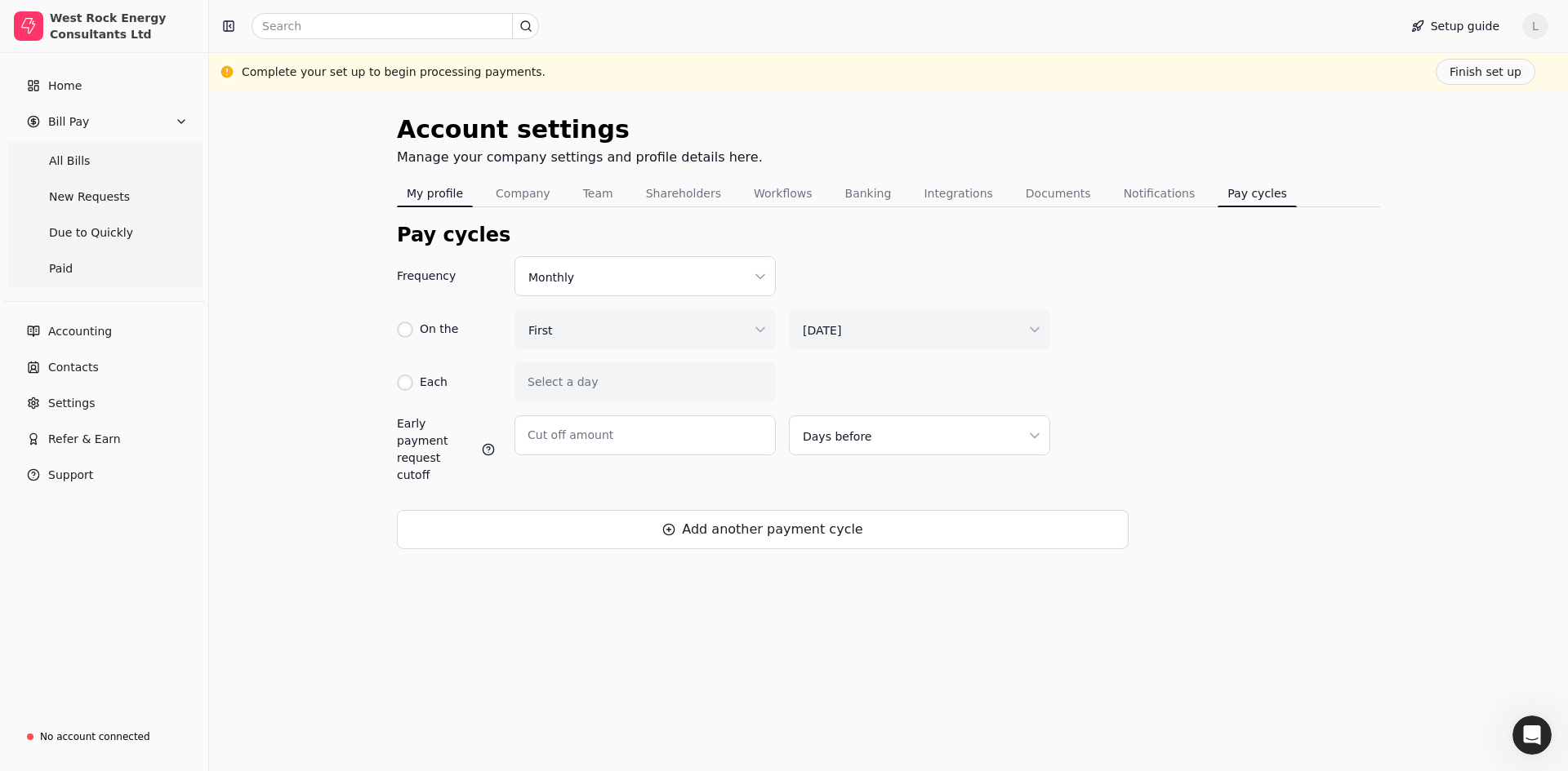
click at [440, 191] on button "My profile" at bounding box center [435, 193] width 76 height 26
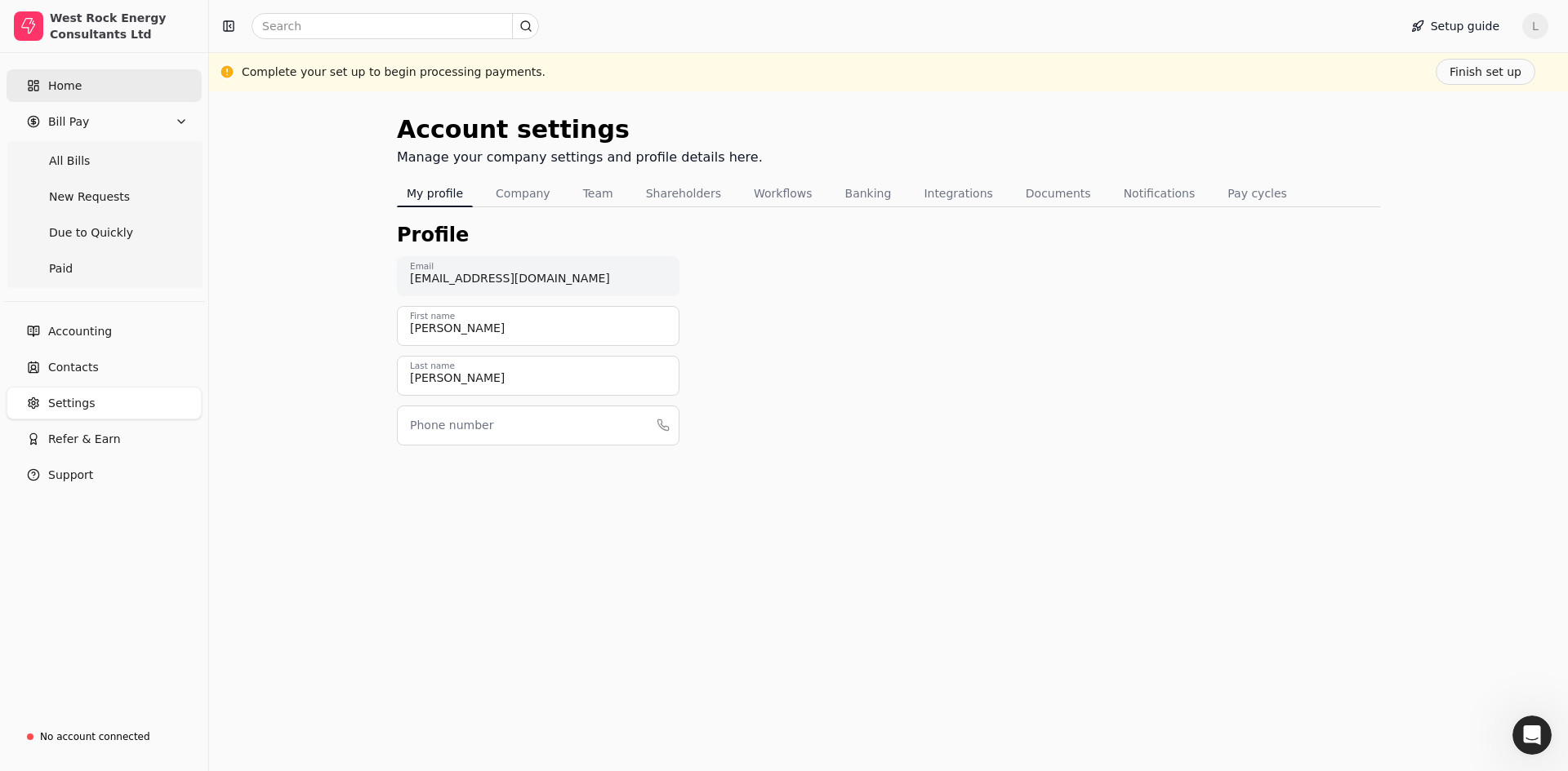
click at [89, 79] on link "Home" at bounding box center [104, 85] width 195 height 33
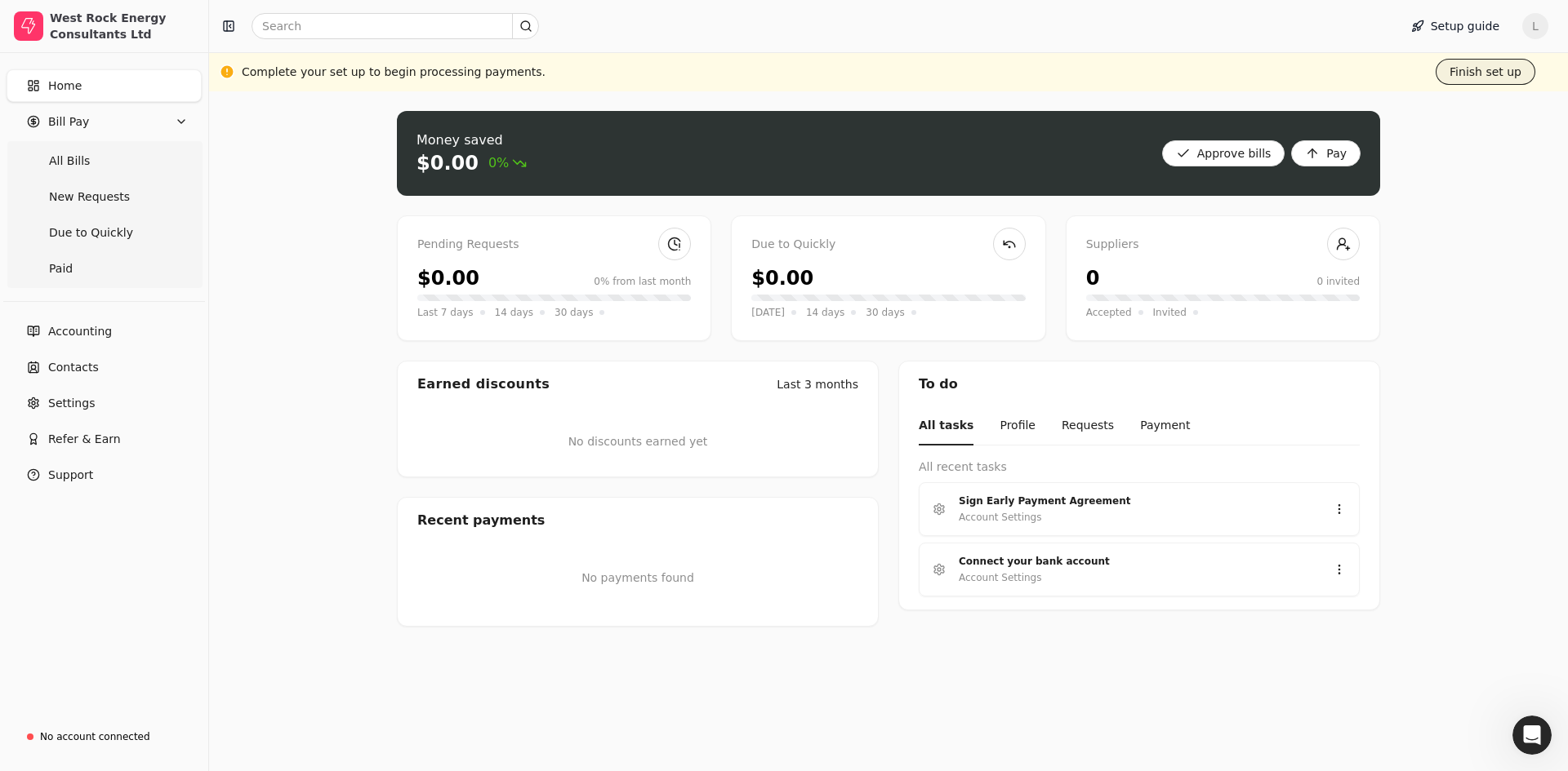
click at [1502, 68] on button "Finish set up" at bounding box center [1485, 71] width 99 height 26
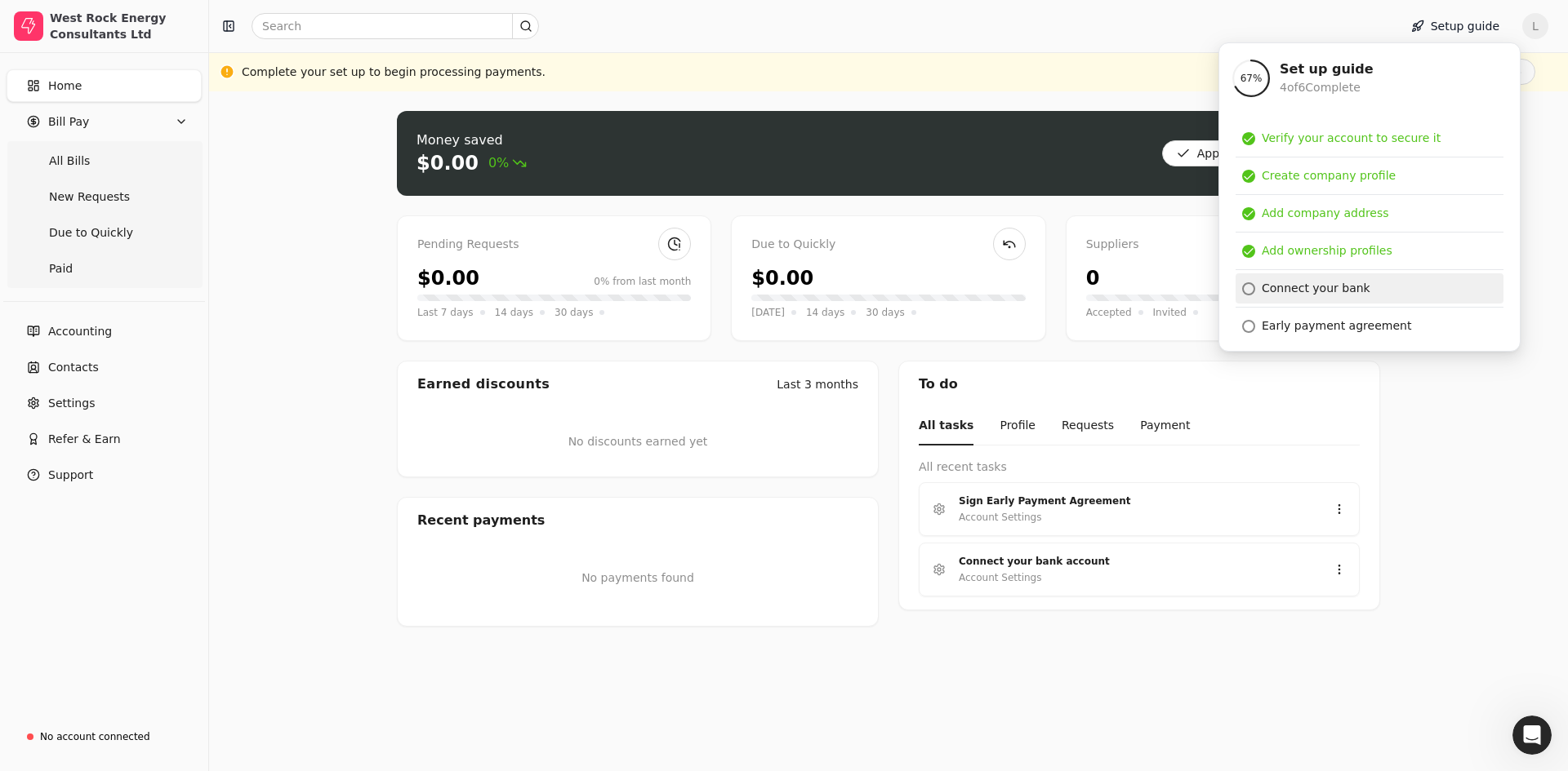
click at [1249, 284] on div at bounding box center [1249, 289] width 13 height 13
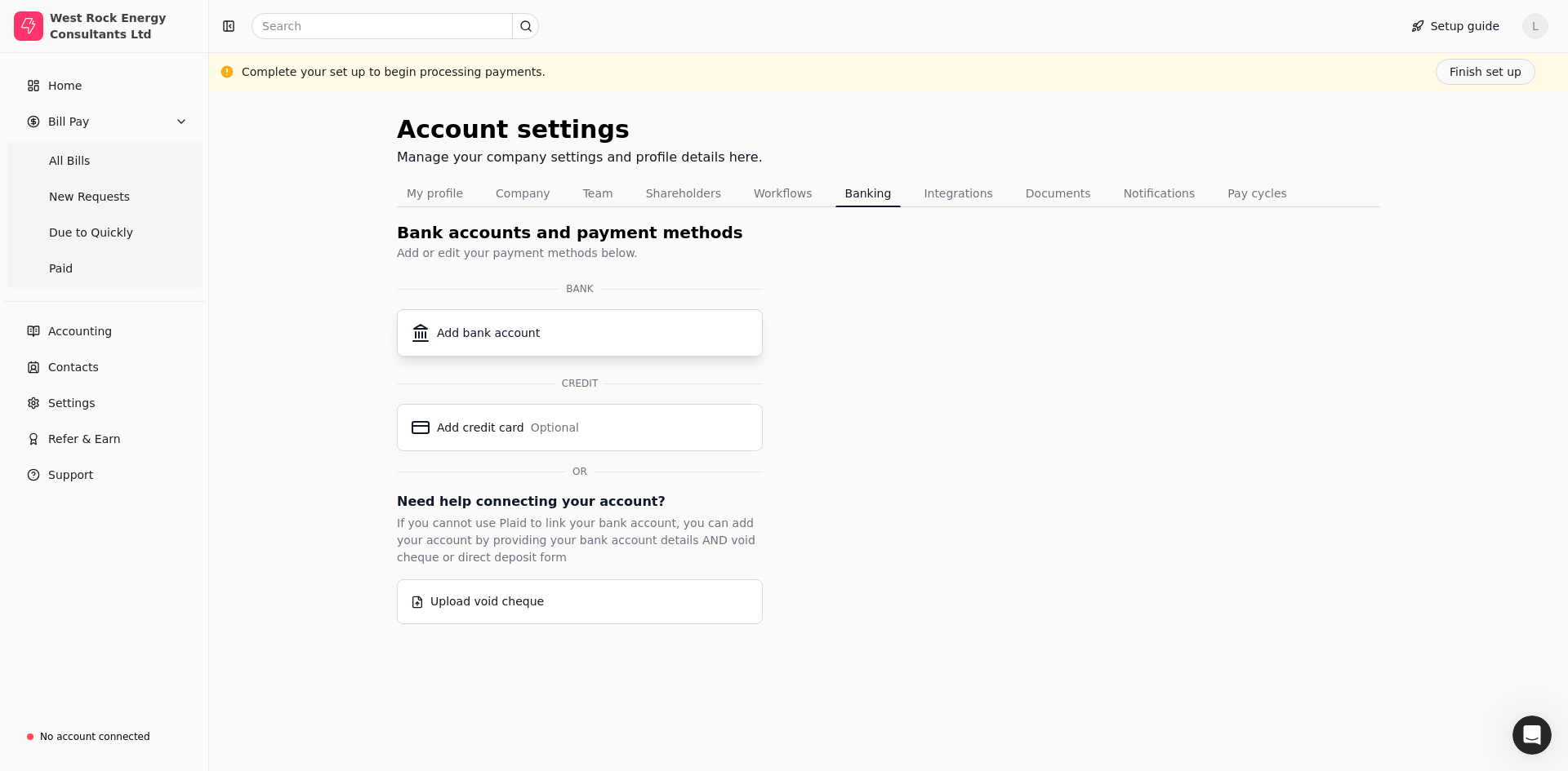
click at [468, 338] on div "Add bank account" at bounding box center [488, 333] width 103 height 18
